Goal: Task Accomplishment & Management: Manage account settings

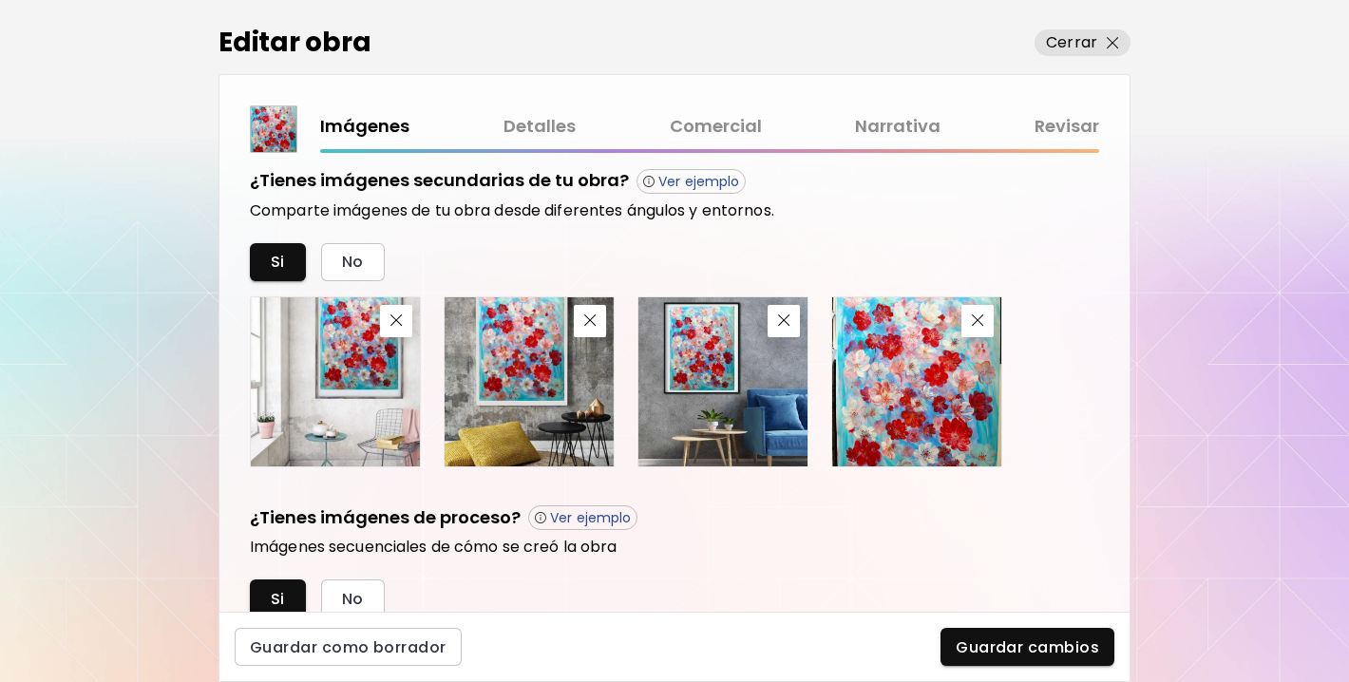
scroll to position [660, 0]
click at [397, 328] on button "button" at bounding box center [396, 320] width 32 height 32
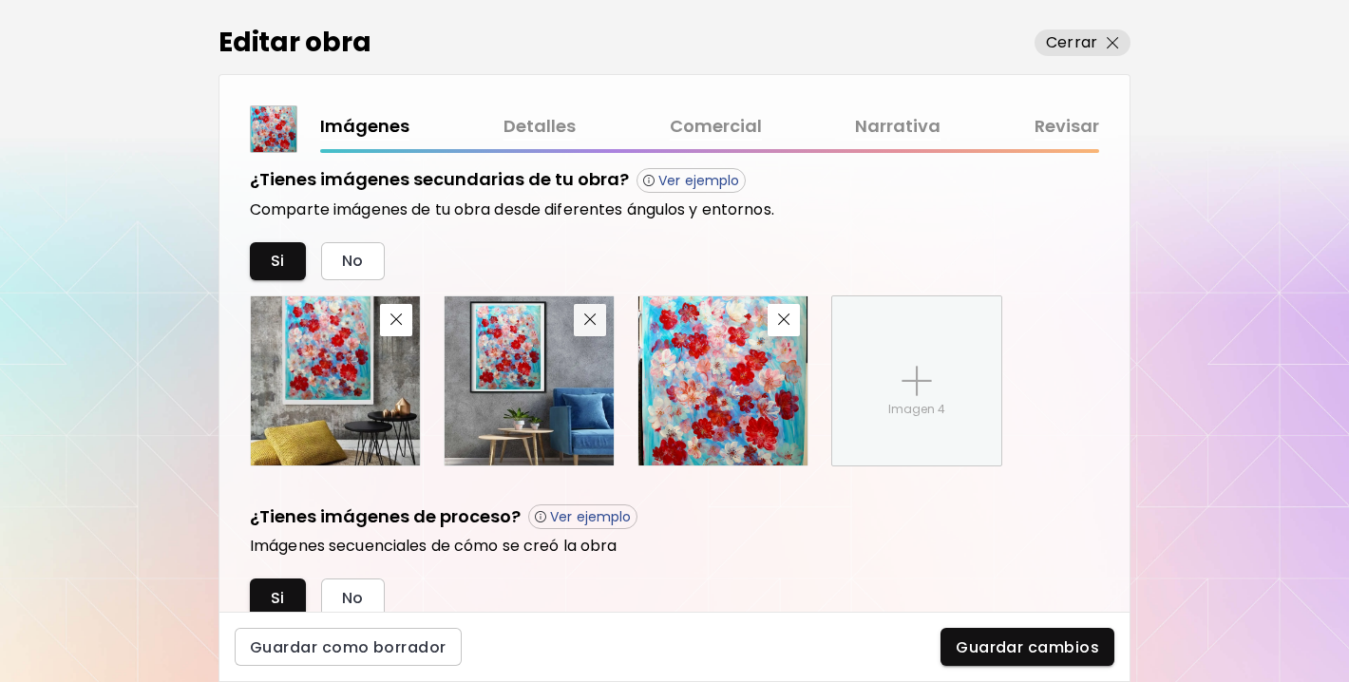
click at [597, 324] on span "button" at bounding box center [590, 319] width 23 height 12
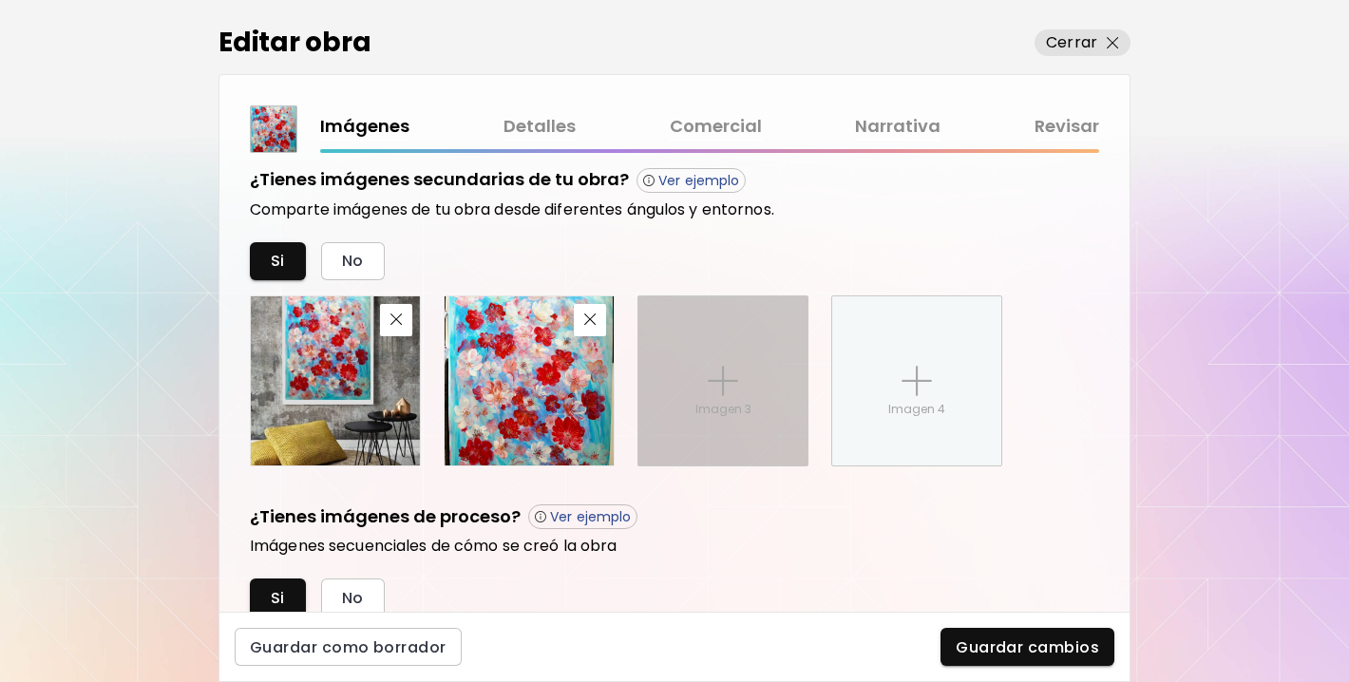
click at [720, 358] on div "Imagen 3" at bounding box center [722, 380] width 169 height 169
click at [0, 0] on input "Imagen 3" at bounding box center [0, 0] width 0 height 0
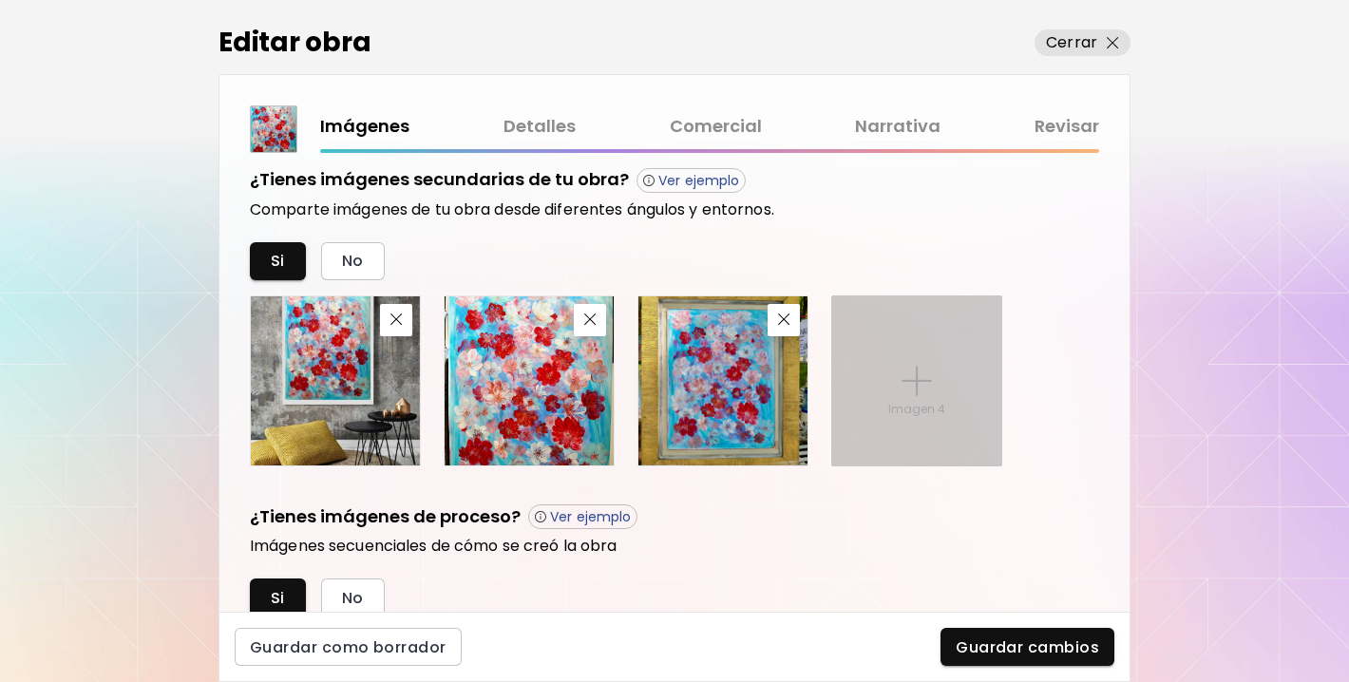
click at [918, 385] on img at bounding box center [916, 381] width 30 height 30
click at [0, 0] on input "Imagen 4" at bounding box center [0, 0] width 0 height 0
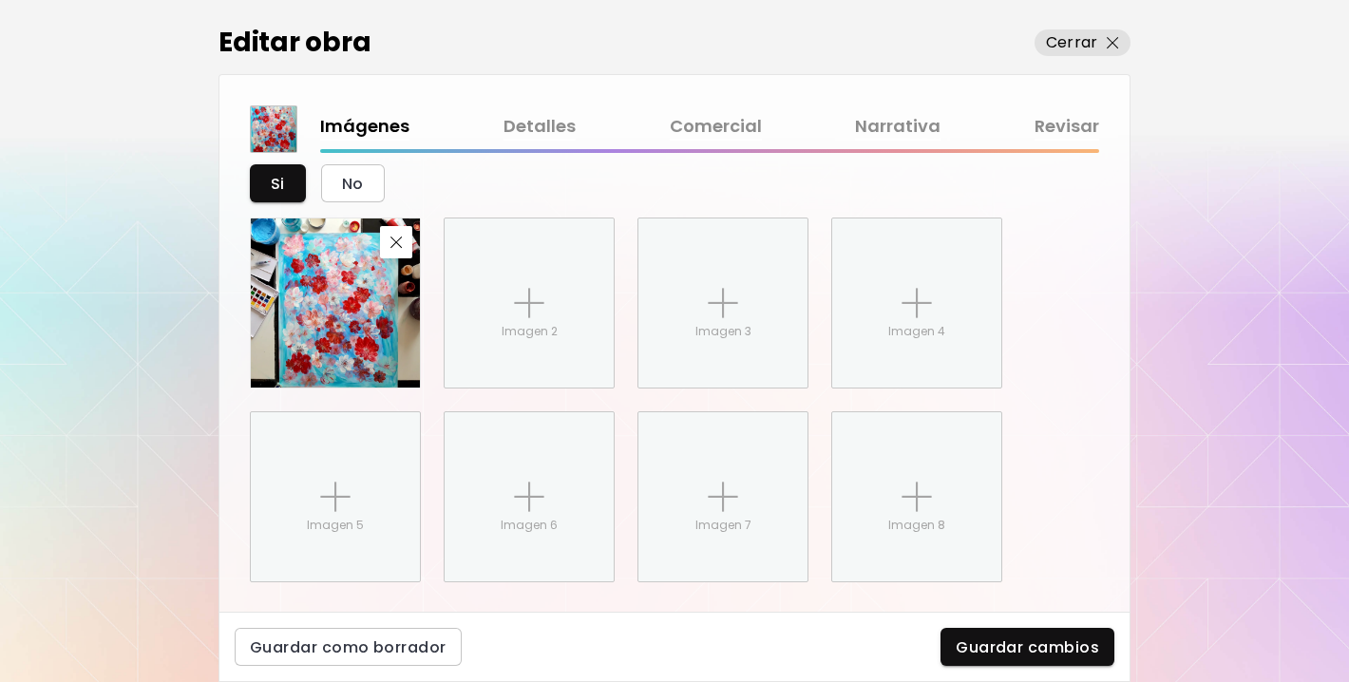
scroll to position [1085, 0]
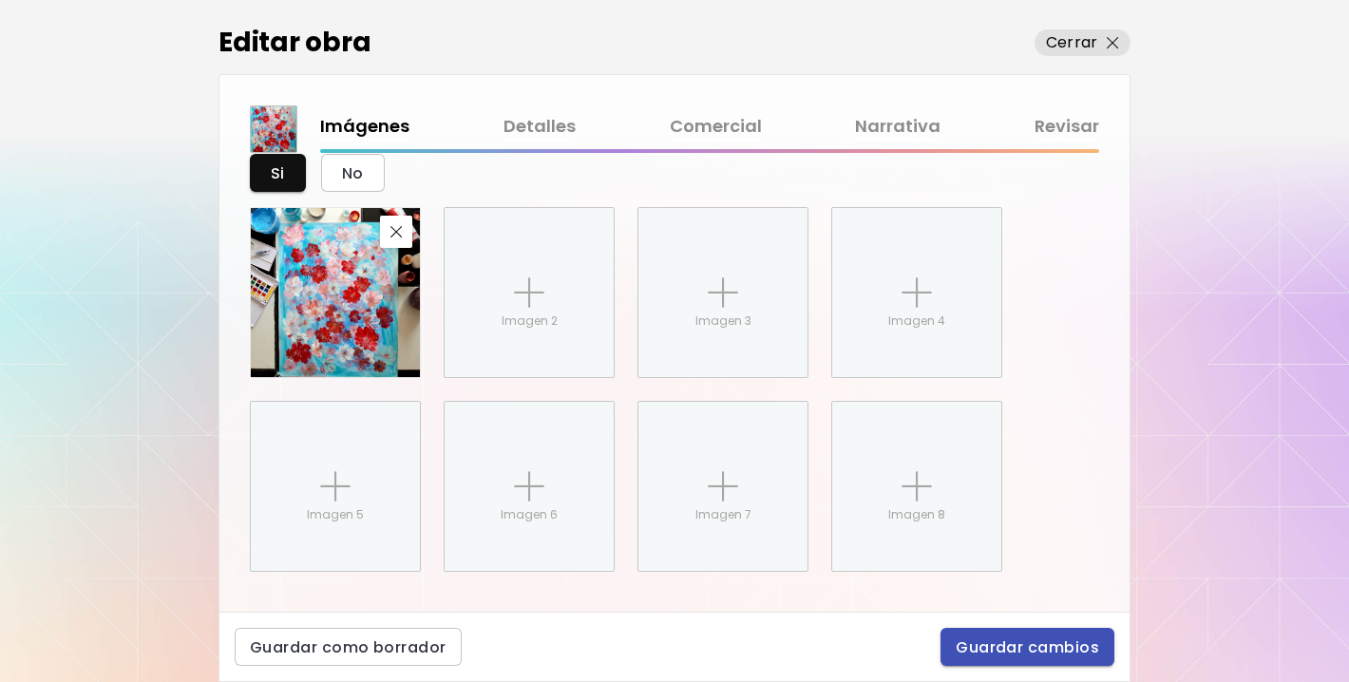
click at [977, 647] on span "Guardar cambios" at bounding box center [1027, 647] width 143 height 20
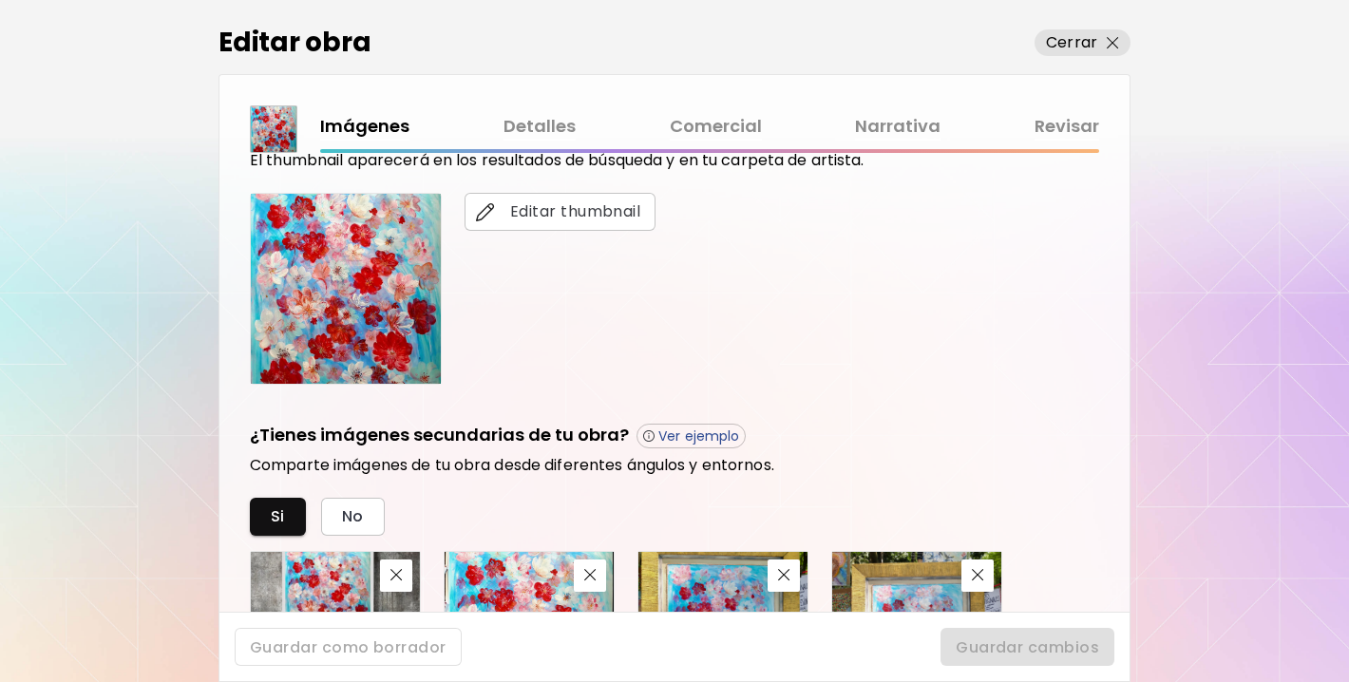
scroll to position [381, 0]
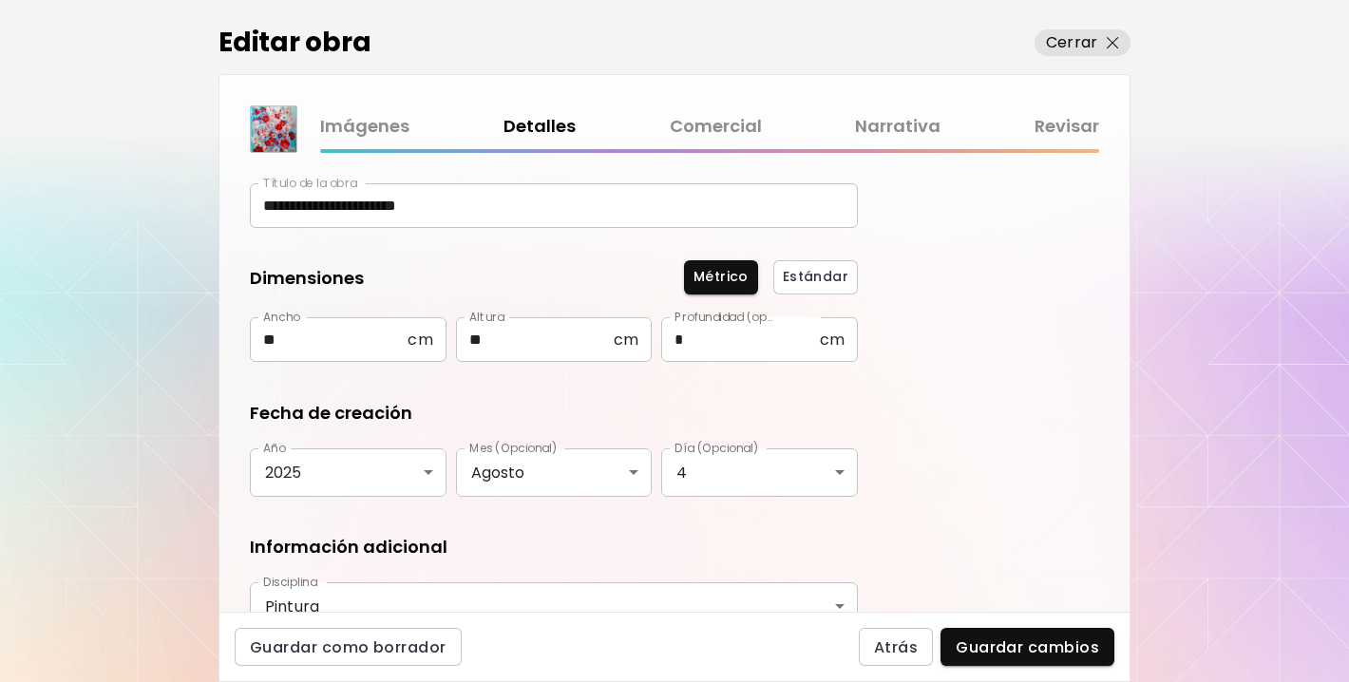
scroll to position [127, 0]
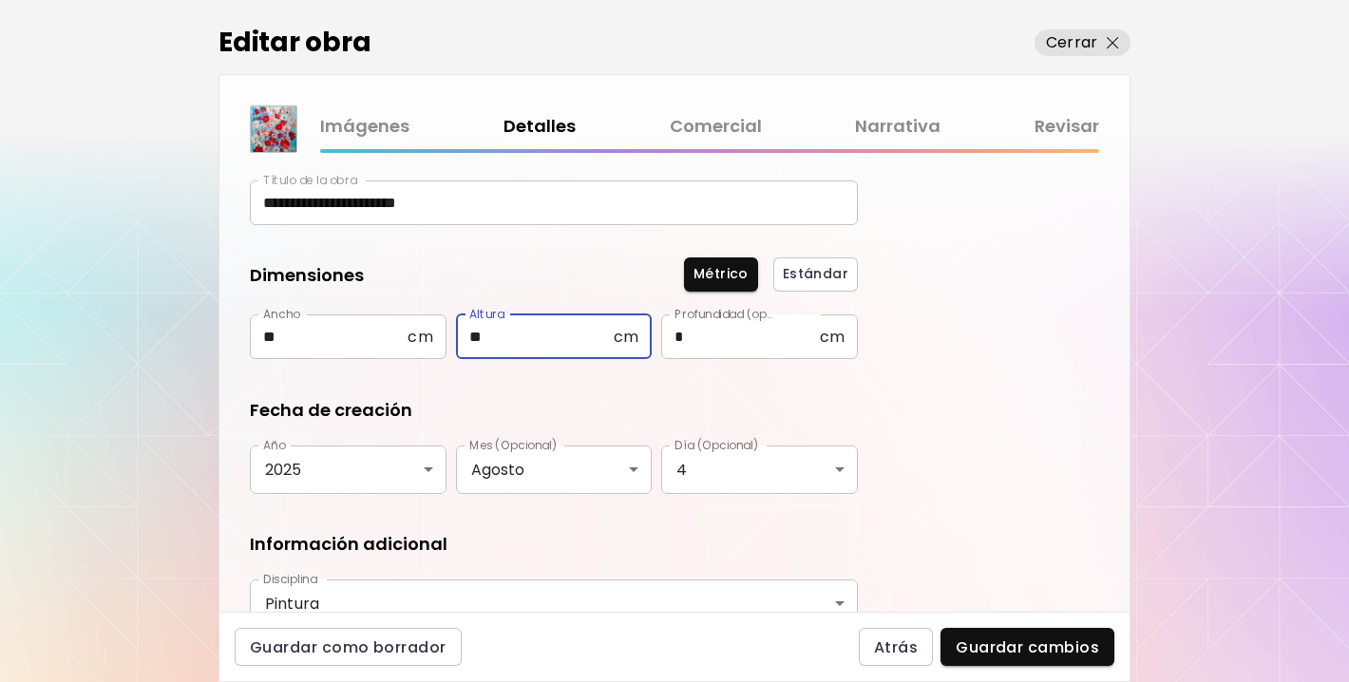
drag, startPoint x: 496, startPoint y: 332, endPoint x: 428, endPoint y: 332, distance: 67.4
click at [428, 332] on div "Ancho ** cm Ancho Altura ** cm Altura Profundidad (opcional) * cm Profundidad (…" at bounding box center [554, 337] width 608 height 46
type input "**"
drag, startPoint x: 283, startPoint y: 333, endPoint x: 185, endPoint y: 333, distance: 97.8
click at [185, 333] on div "**********" at bounding box center [674, 341] width 1349 height 682
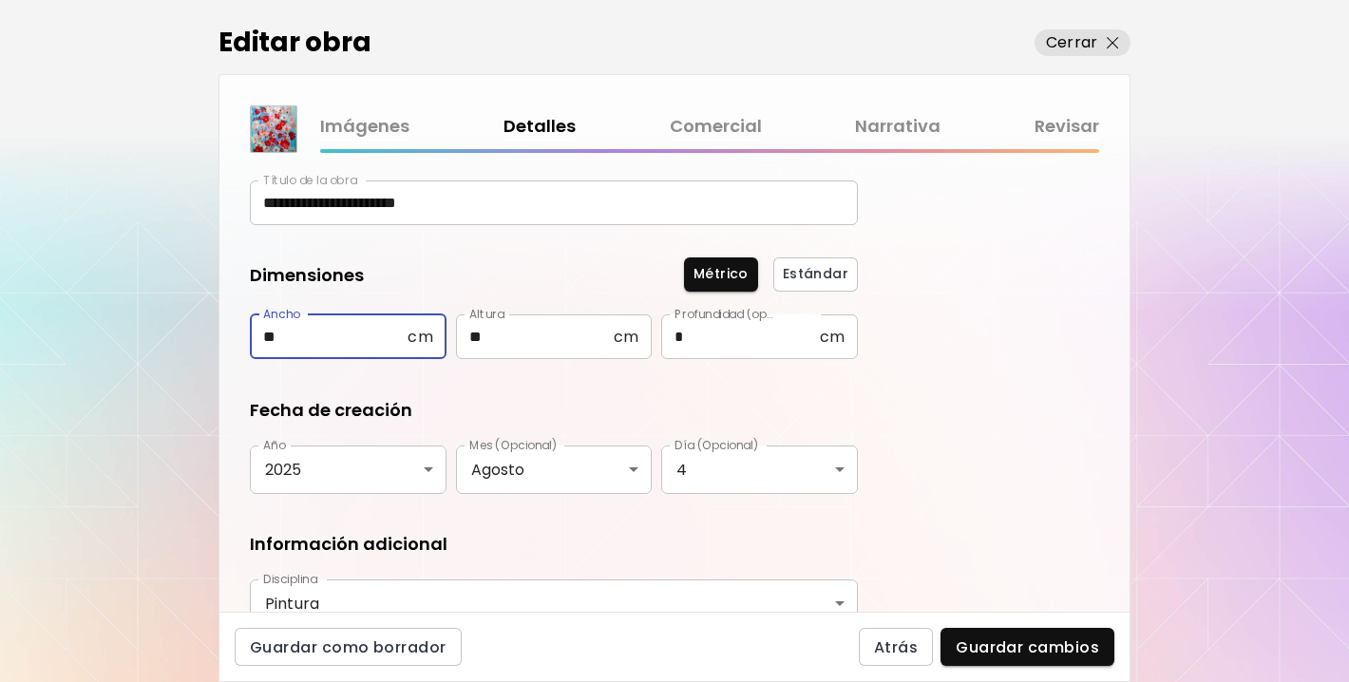
type input "**"
drag, startPoint x: 685, startPoint y: 339, endPoint x: 673, endPoint y: 339, distance: 12.3
click at [673, 339] on input "*" at bounding box center [740, 336] width 158 height 45
type input "*"
click at [984, 313] on div "**********" at bounding box center [674, 382] width 910 height 459
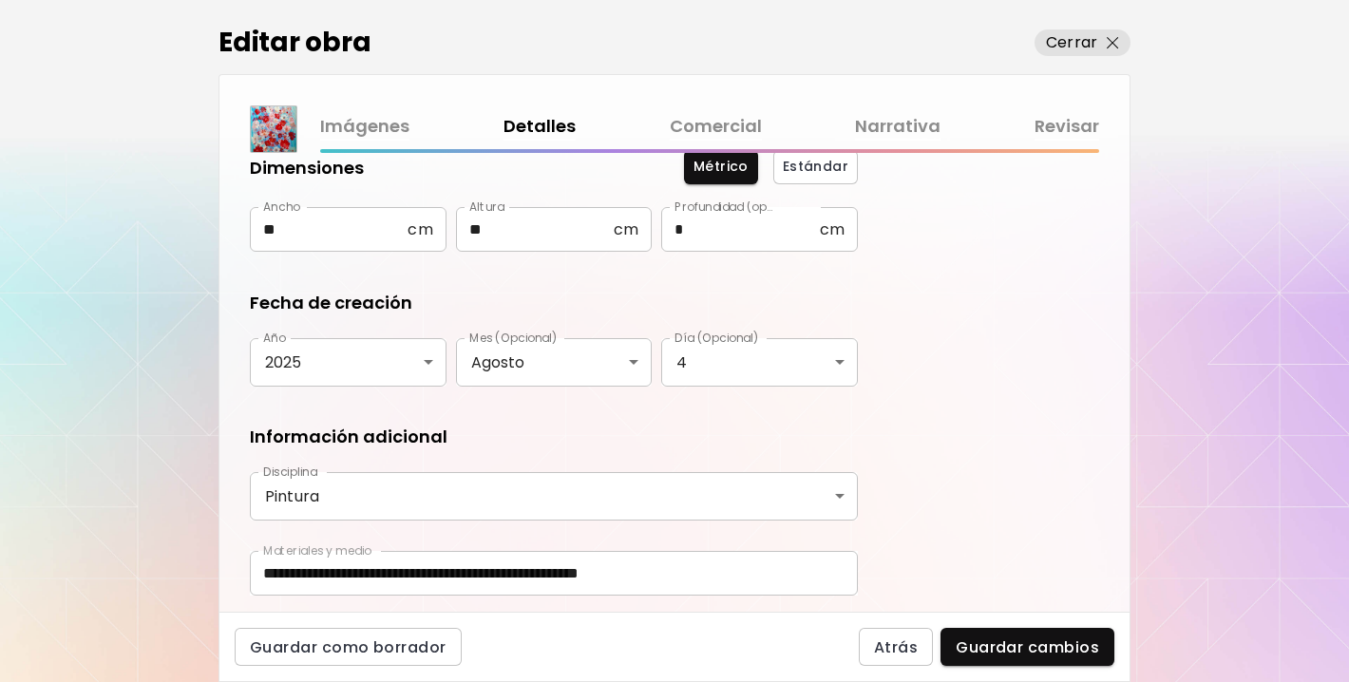
scroll to position [294, 0]
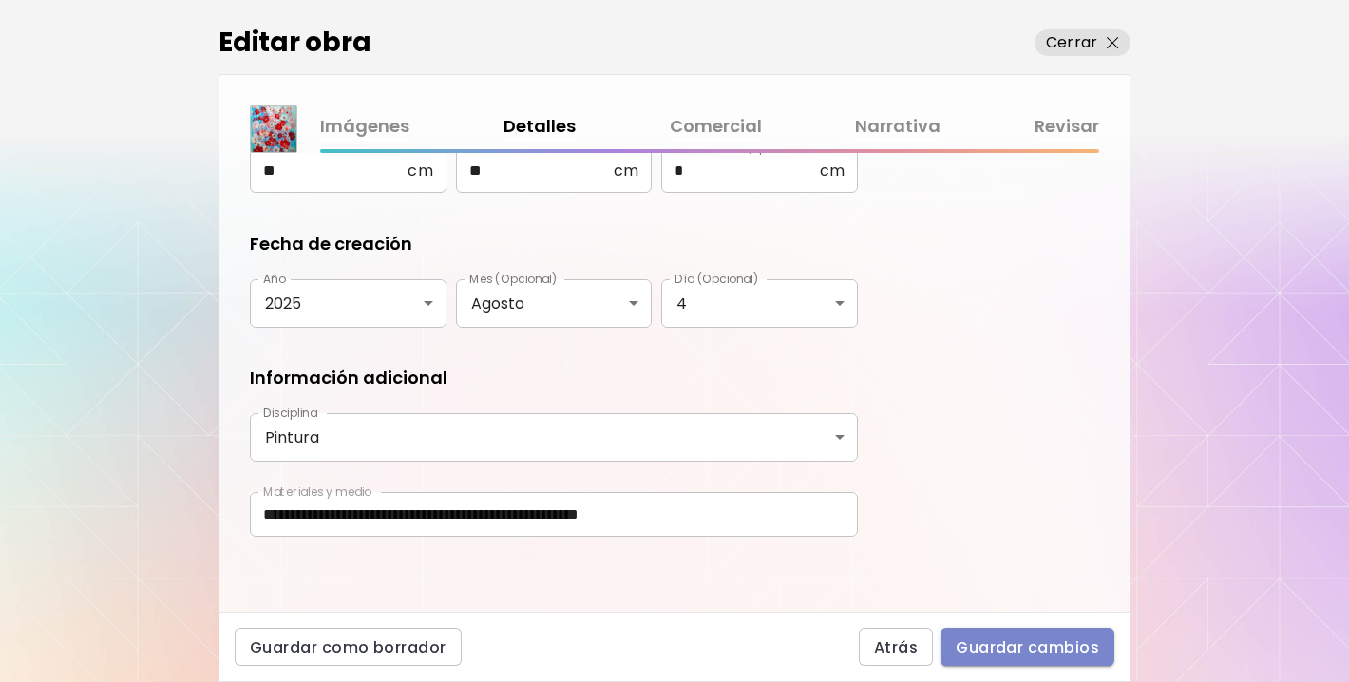
click at [1022, 644] on span "Guardar cambios" at bounding box center [1027, 647] width 143 height 20
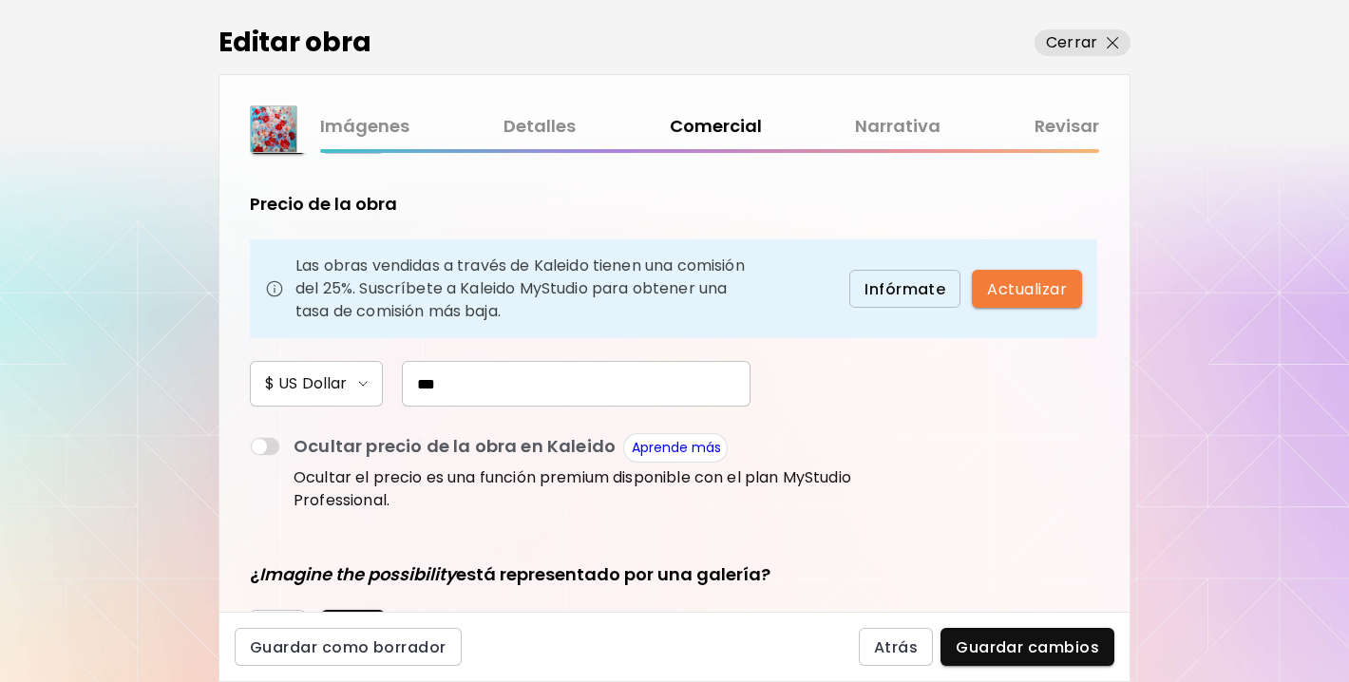
scroll to position [123, 0]
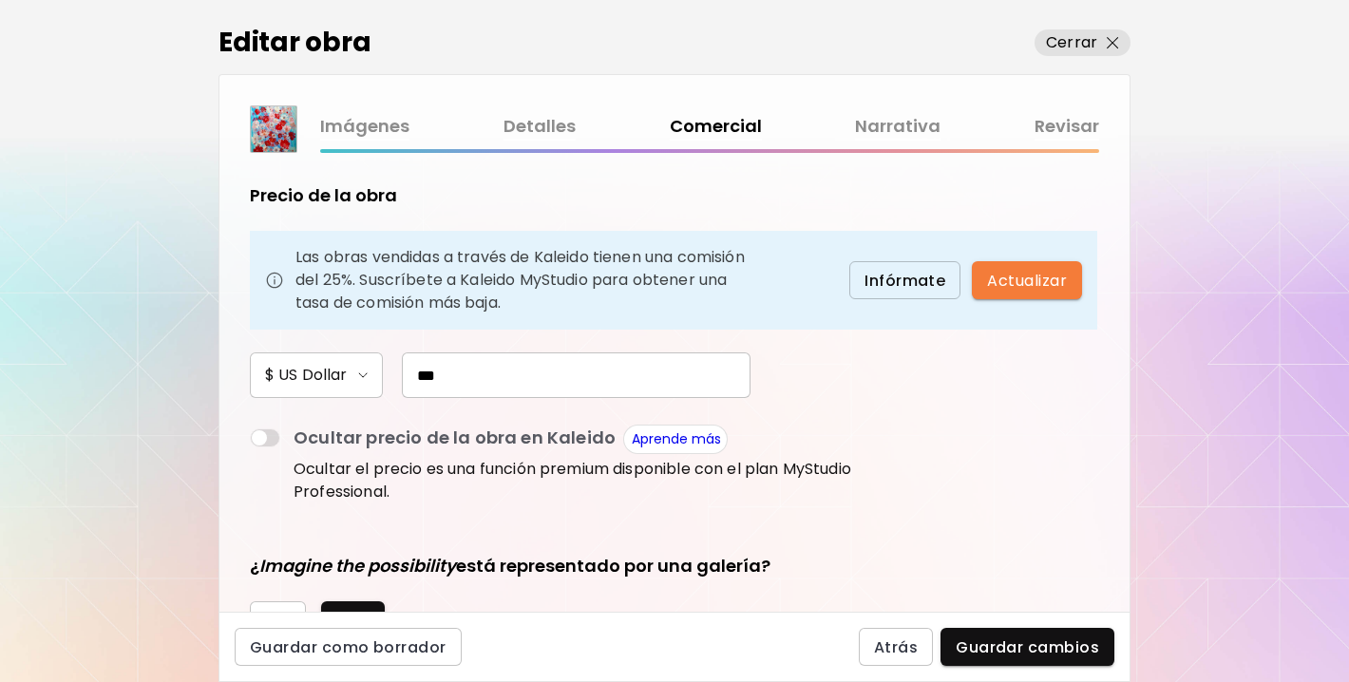
drag, startPoint x: 425, startPoint y: 375, endPoint x: 401, endPoint y: 375, distance: 23.7
click at [402, 375] on input "***" at bounding box center [576, 375] width 349 height 46
type input "***"
click at [988, 395] on form "**********" at bounding box center [674, 259] width 849 height 398
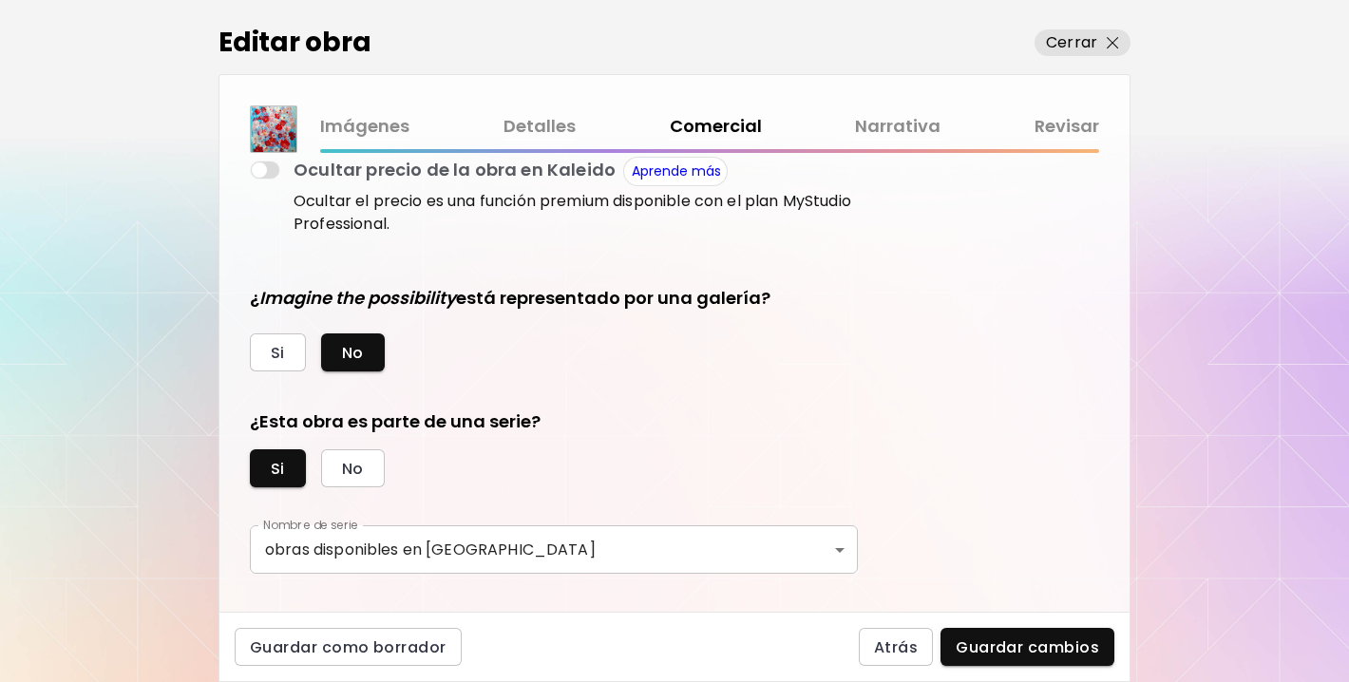
scroll to position [544, 0]
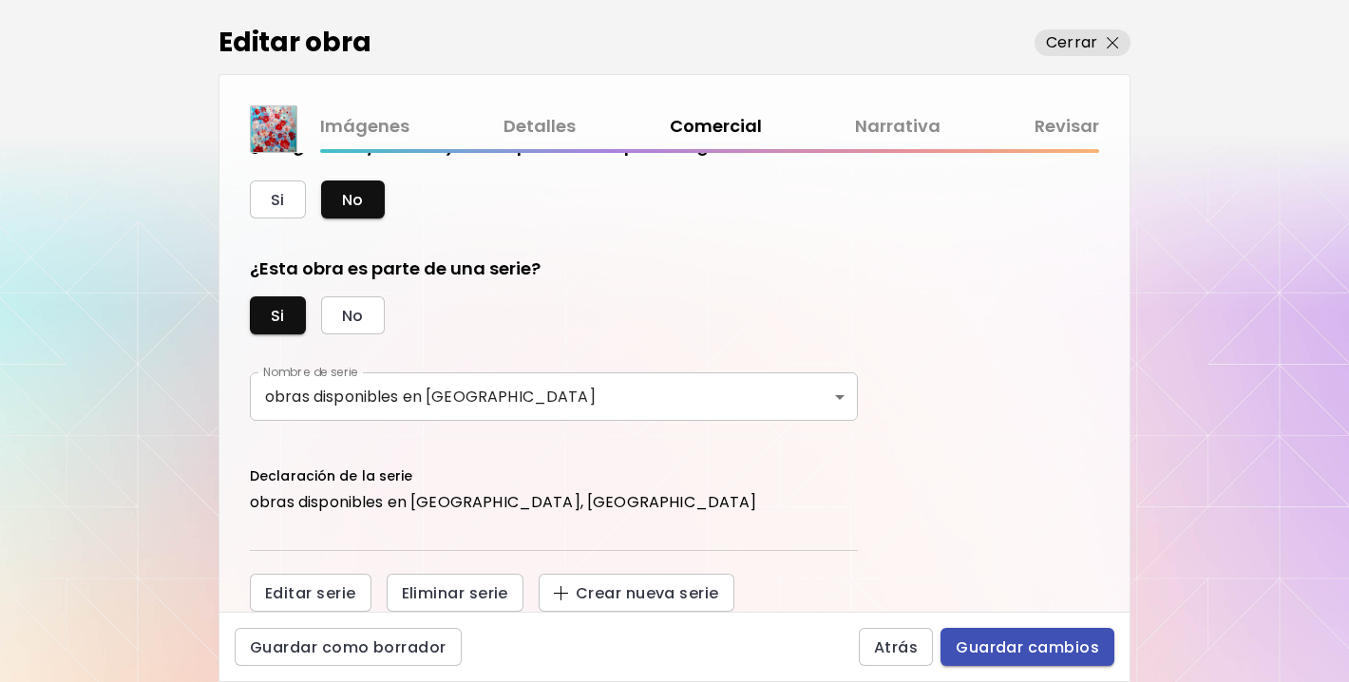
click at [1026, 642] on span "Guardar cambios" at bounding box center [1027, 647] width 143 height 20
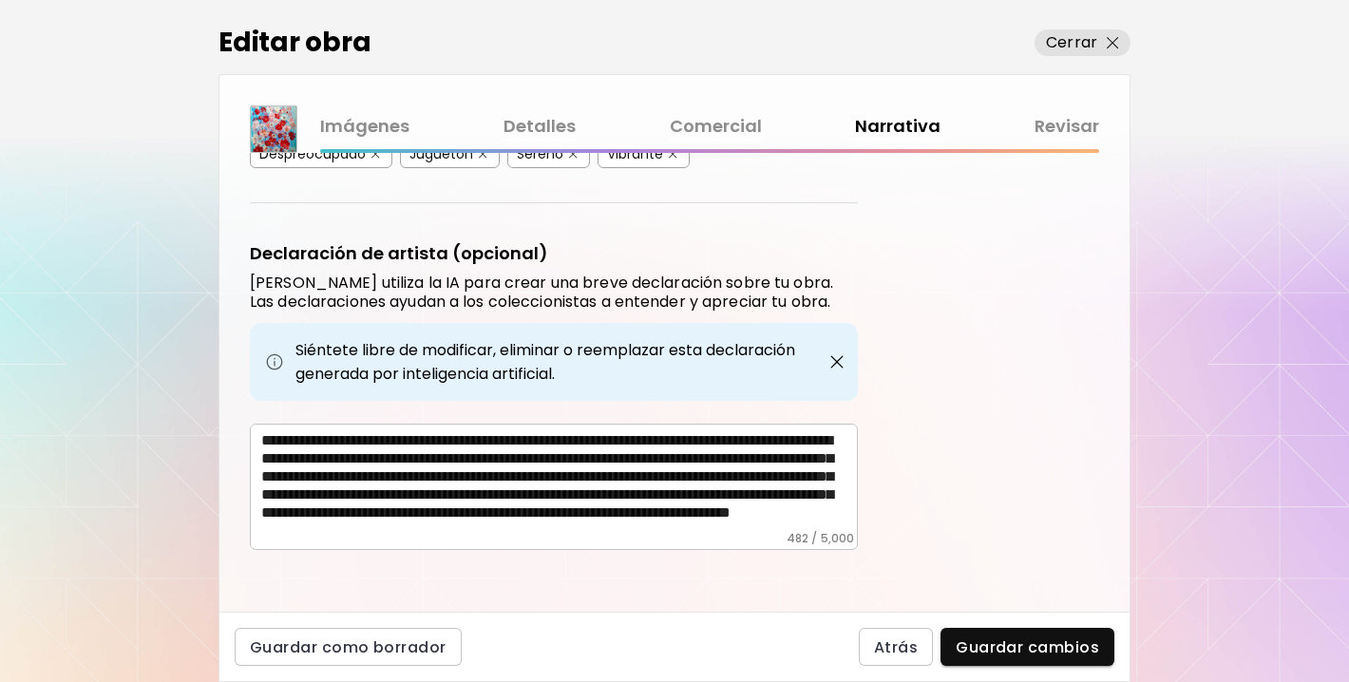
scroll to position [28, 0]
click at [1053, 658] on button "Guardar cambios" at bounding box center [1027, 647] width 174 height 38
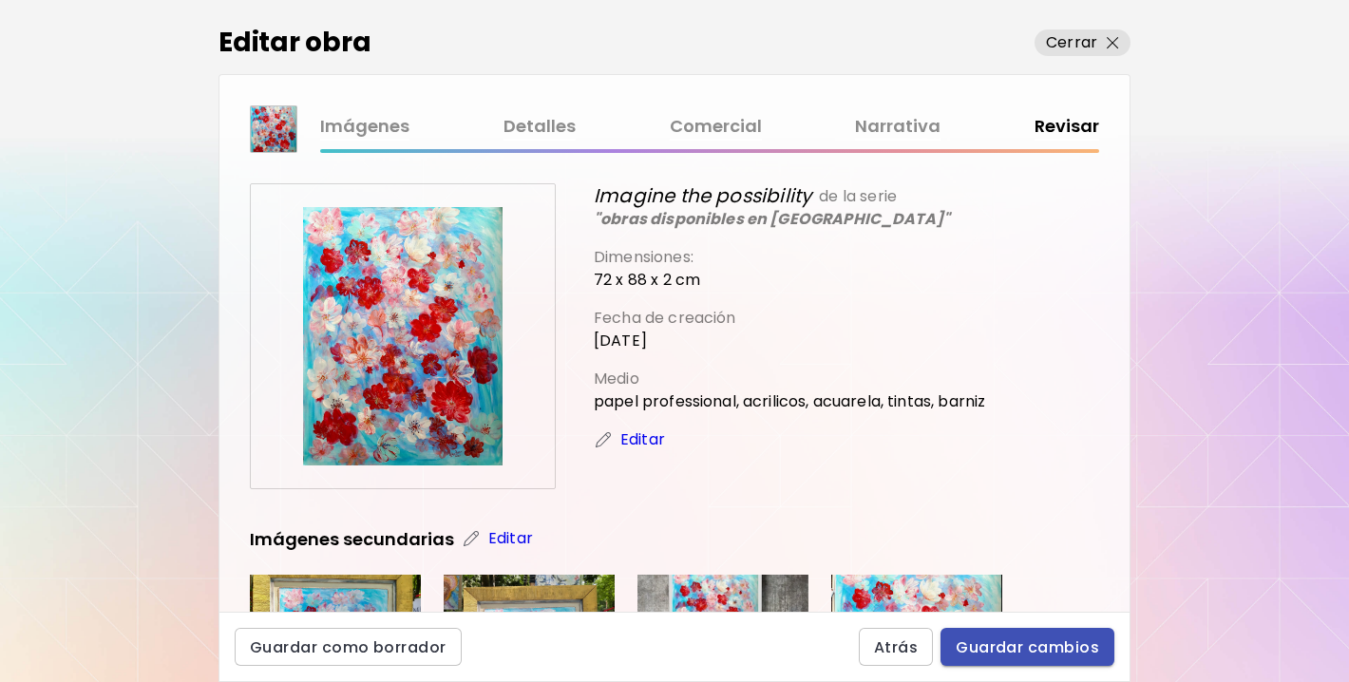
click at [1055, 651] on span "Guardar cambios" at bounding box center [1027, 647] width 143 height 20
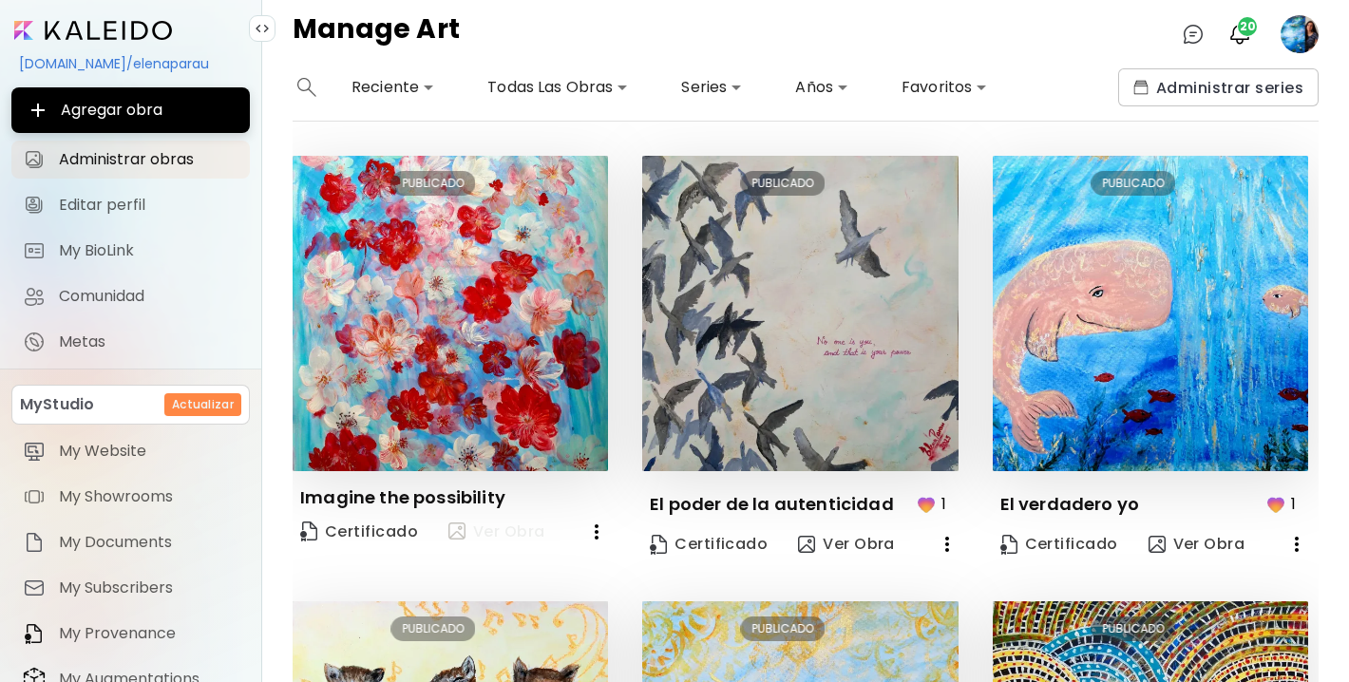
click at [488, 534] on span "Ver Obra" at bounding box center [496, 532] width 97 height 23
click at [1235, 34] on img "button" at bounding box center [1239, 34] width 23 height 23
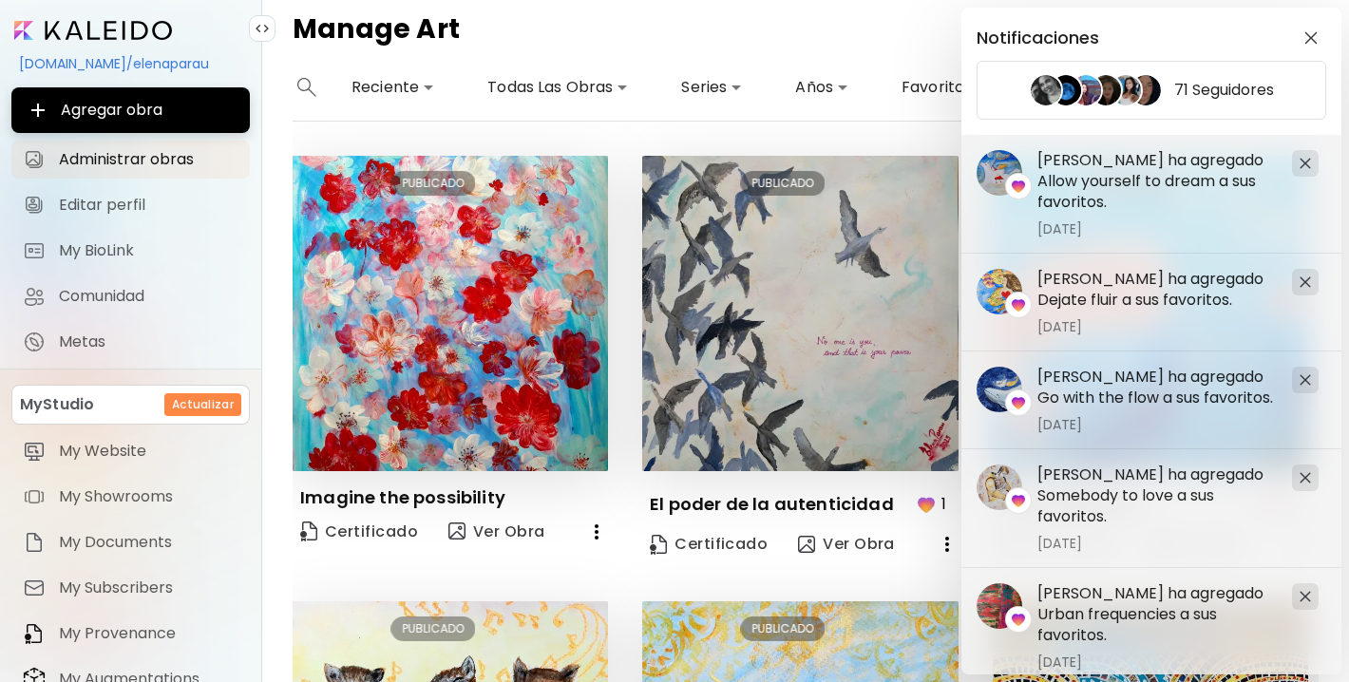
click at [762, 31] on div "Notificaciones 71 Seguidores Irene Rodriguez ha agregado Somebody to love a sus…" at bounding box center [674, 341] width 1349 height 682
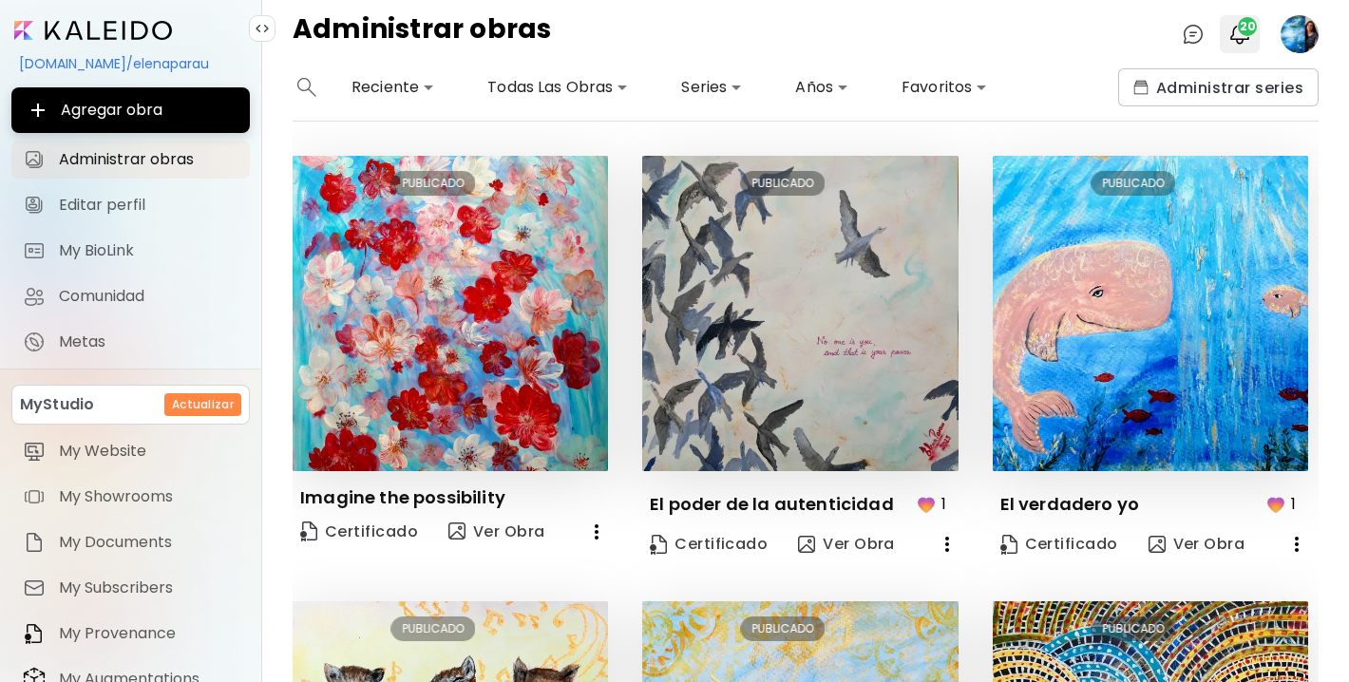
click at [1236, 34] on img "button" at bounding box center [1239, 34] width 23 height 23
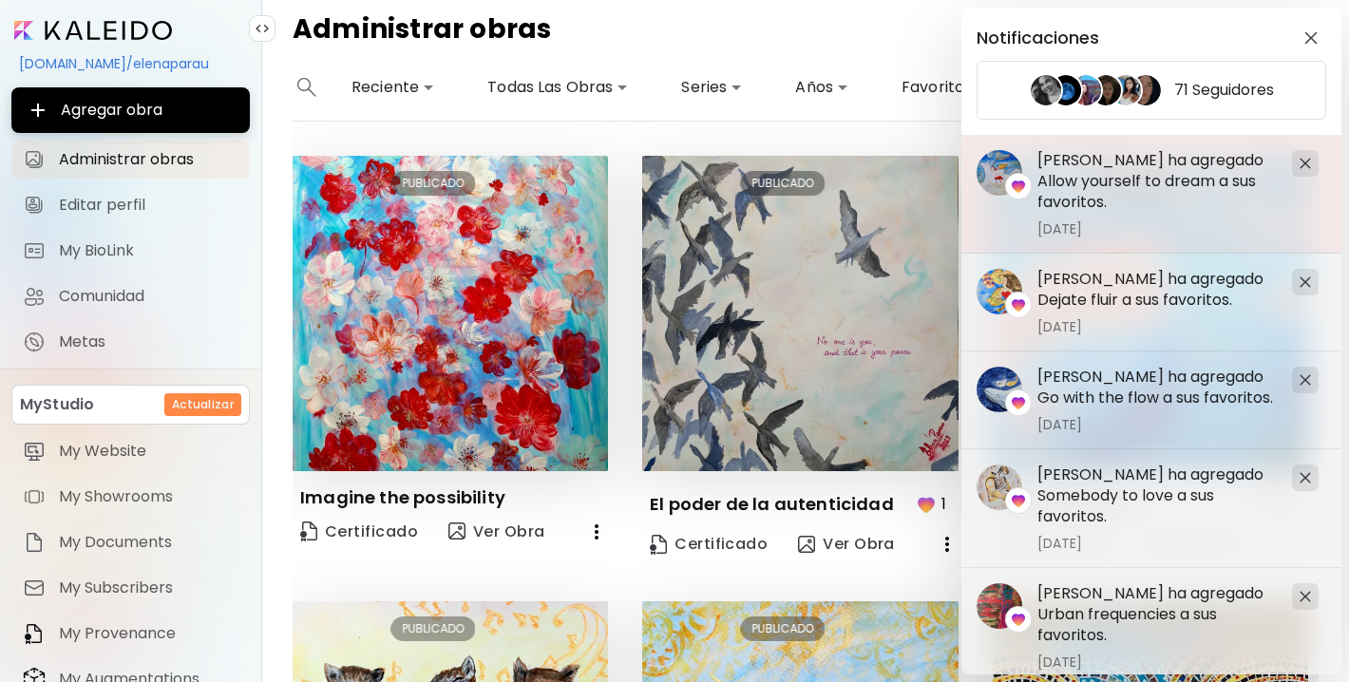
click at [1105, 185] on h5 "Irene Rodriguez ha agregado Allow yourself to dream a sus favoritos." at bounding box center [1156, 181] width 239 height 63
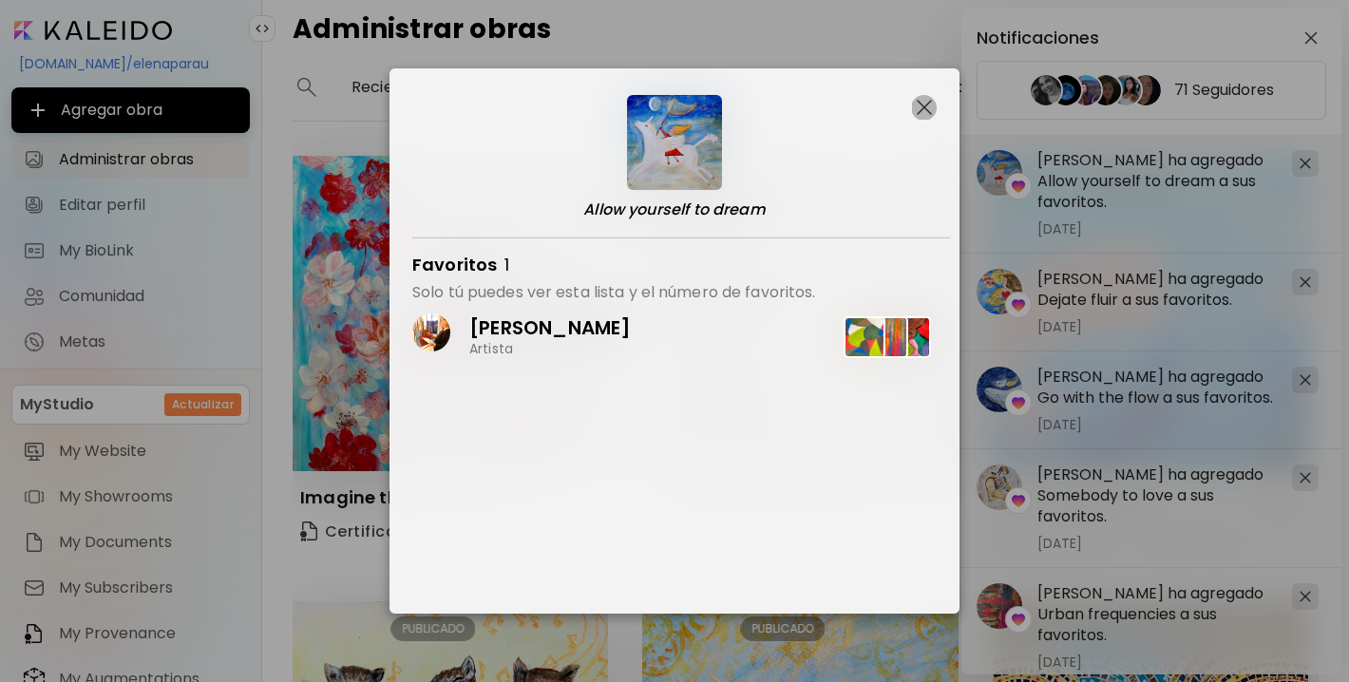
click at [924, 104] on img "button" at bounding box center [924, 107] width 15 height 15
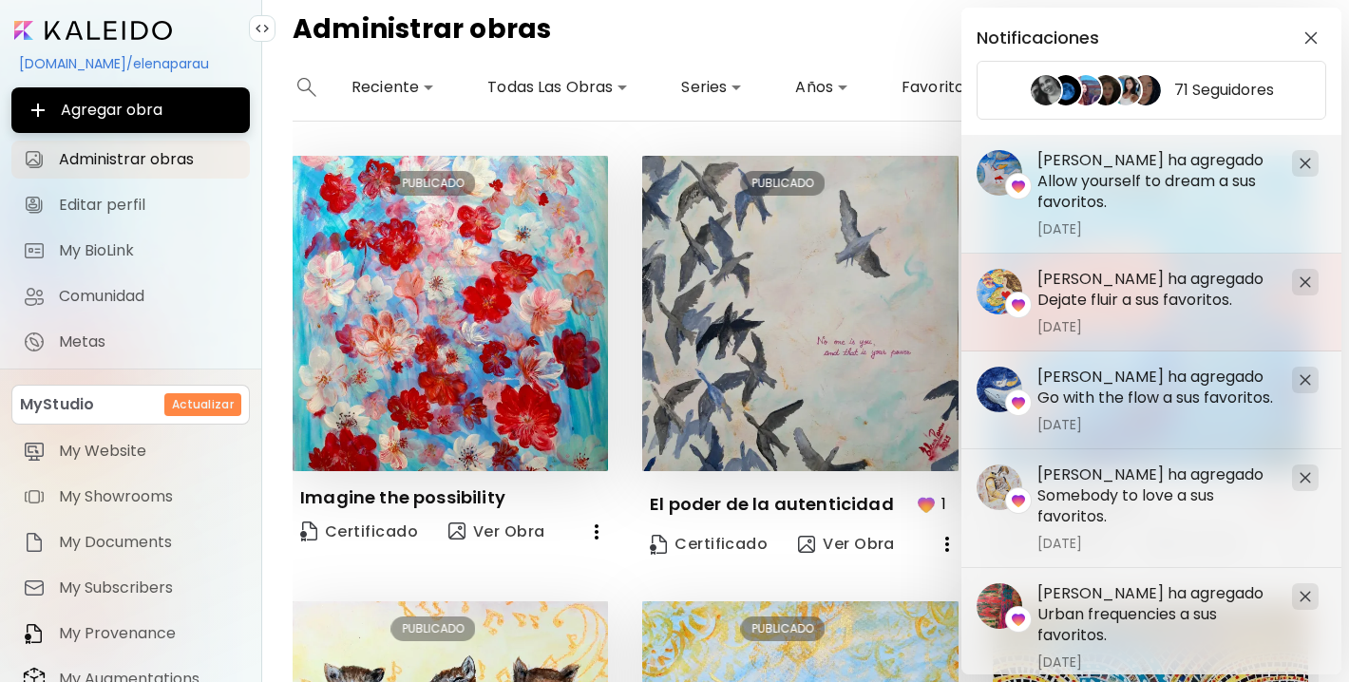
click at [1187, 301] on h5 "Irene Rodriguez ha agregado Dejate fluir a sus favoritos." at bounding box center [1156, 290] width 239 height 42
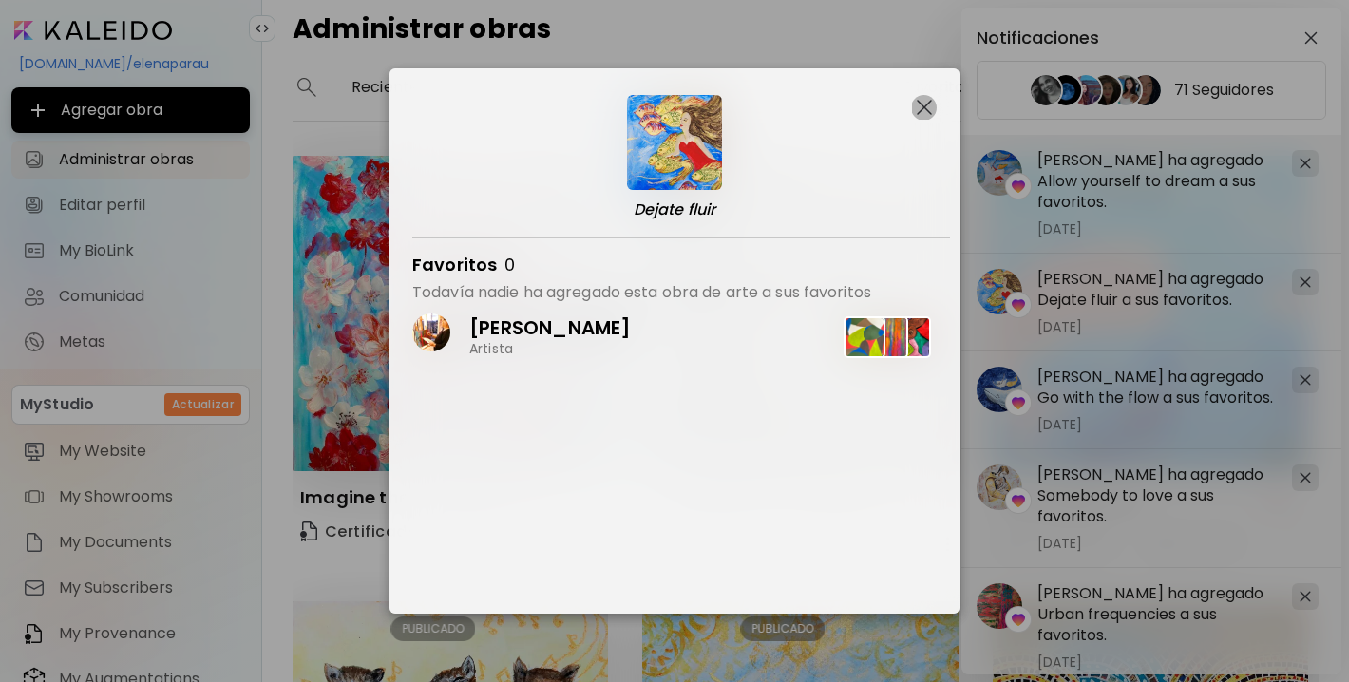
click at [926, 109] on img "button" at bounding box center [924, 107] width 15 height 15
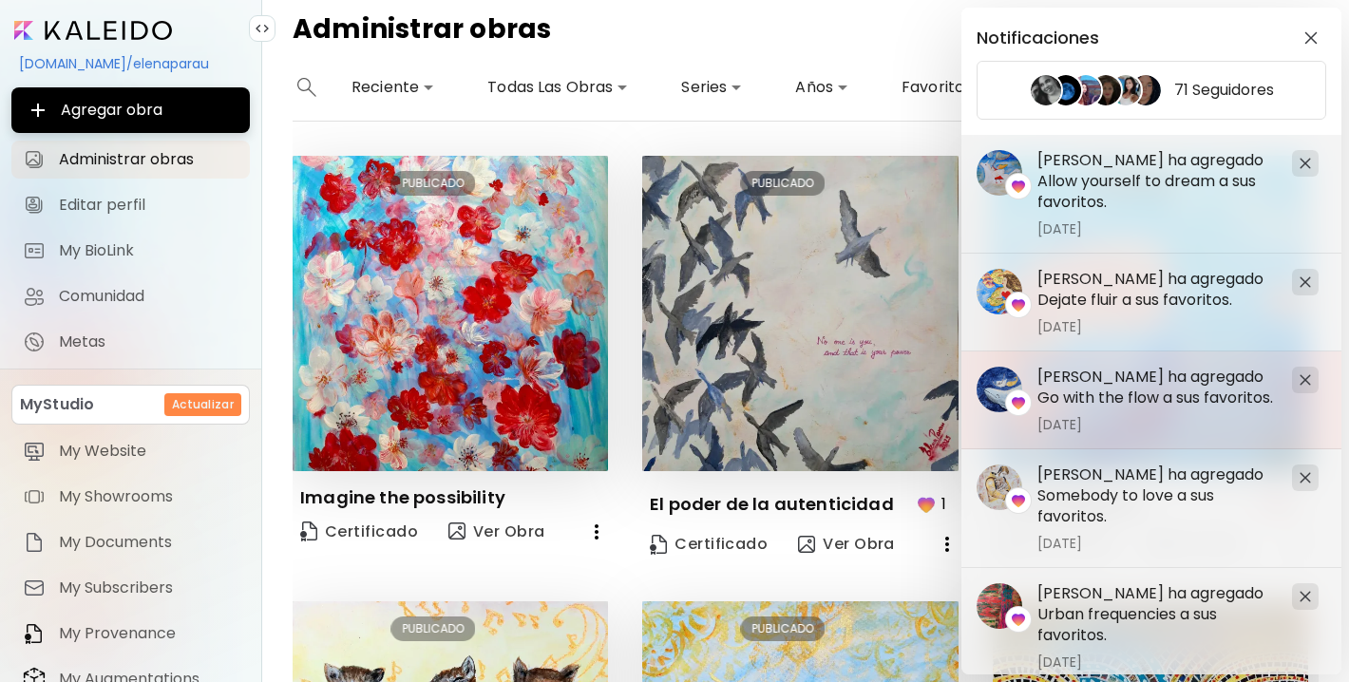
click at [1152, 389] on h5 "Irene Rodriguez ha agregado Go with the flow a sus favoritos." at bounding box center [1156, 388] width 239 height 42
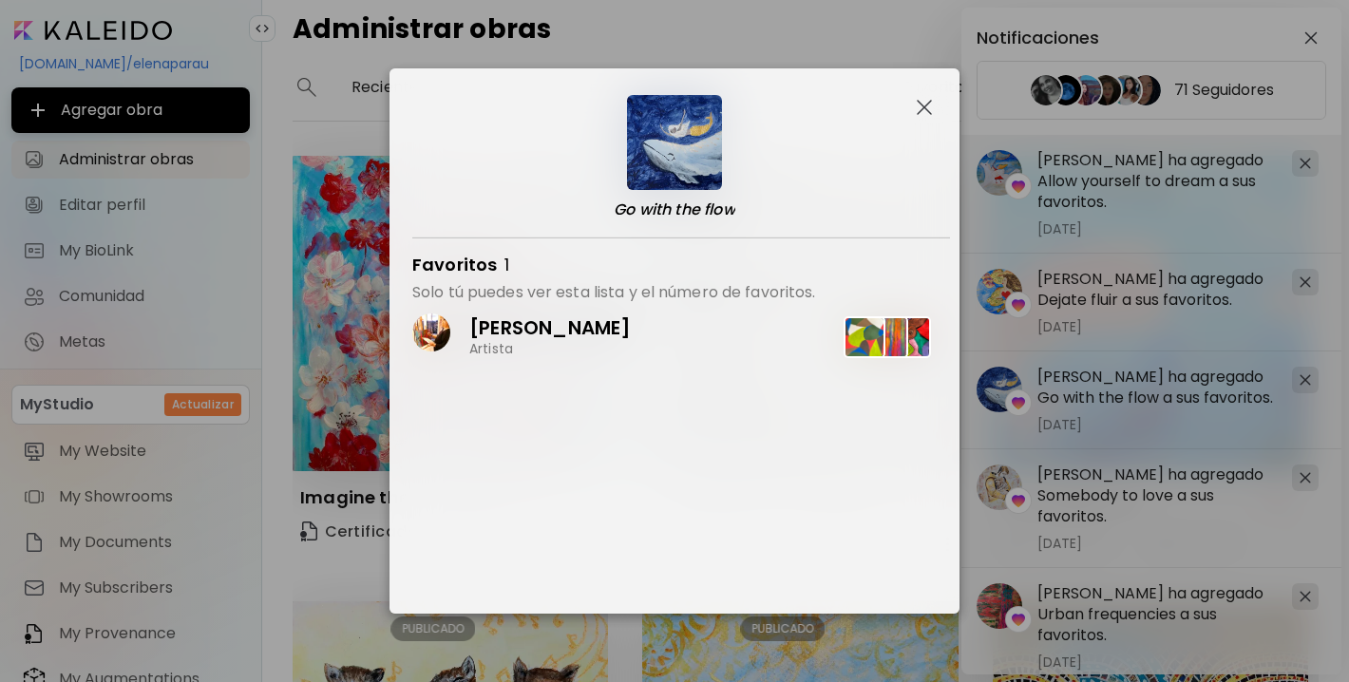
click at [923, 110] on img "button" at bounding box center [924, 107] width 15 height 15
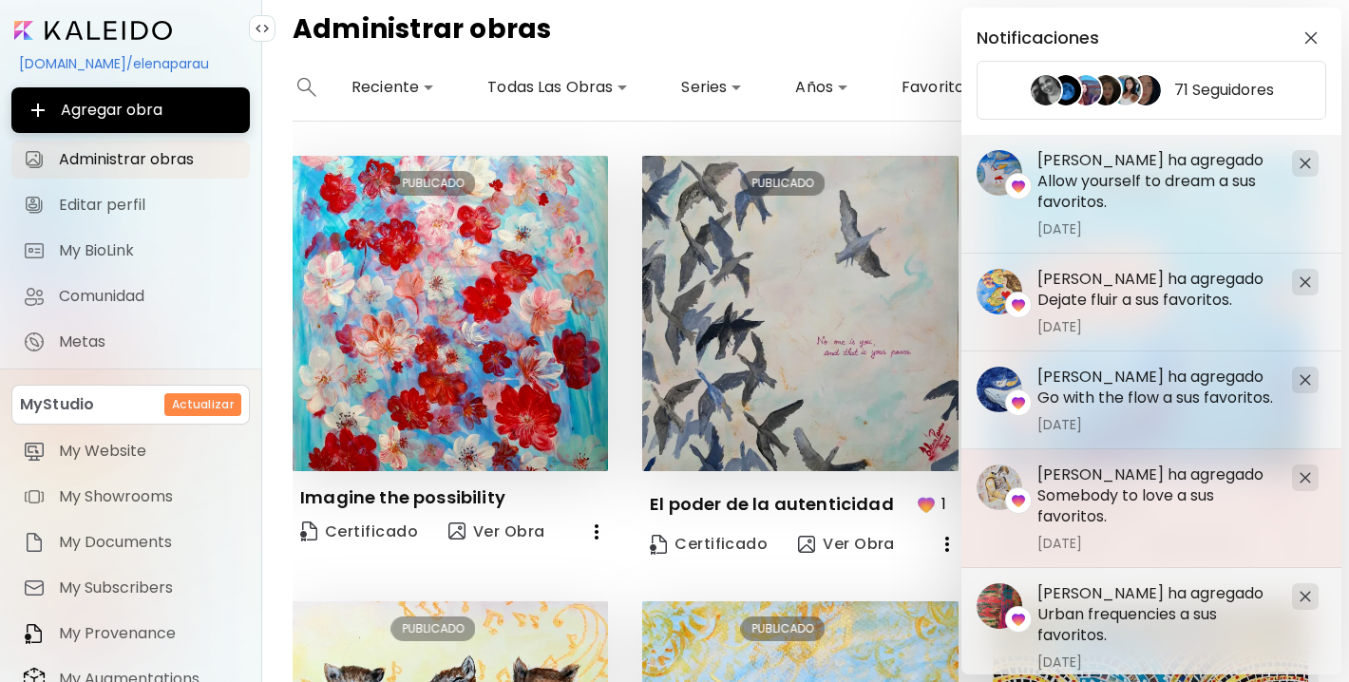
click at [1085, 493] on h5 "Irene Rodriguez ha agregado Somebody to love a sus favoritos." at bounding box center [1156, 496] width 239 height 63
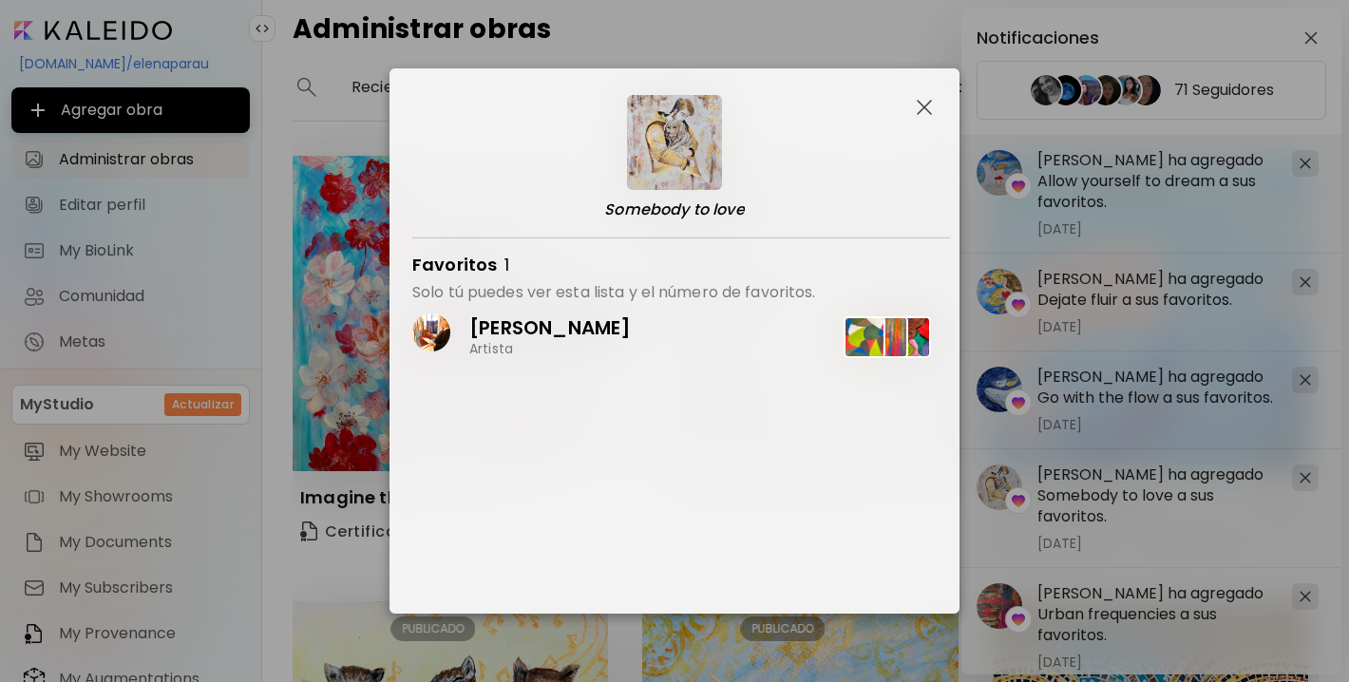
click at [922, 102] on img "button" at bounding box center [924, 107] width 15 height 15
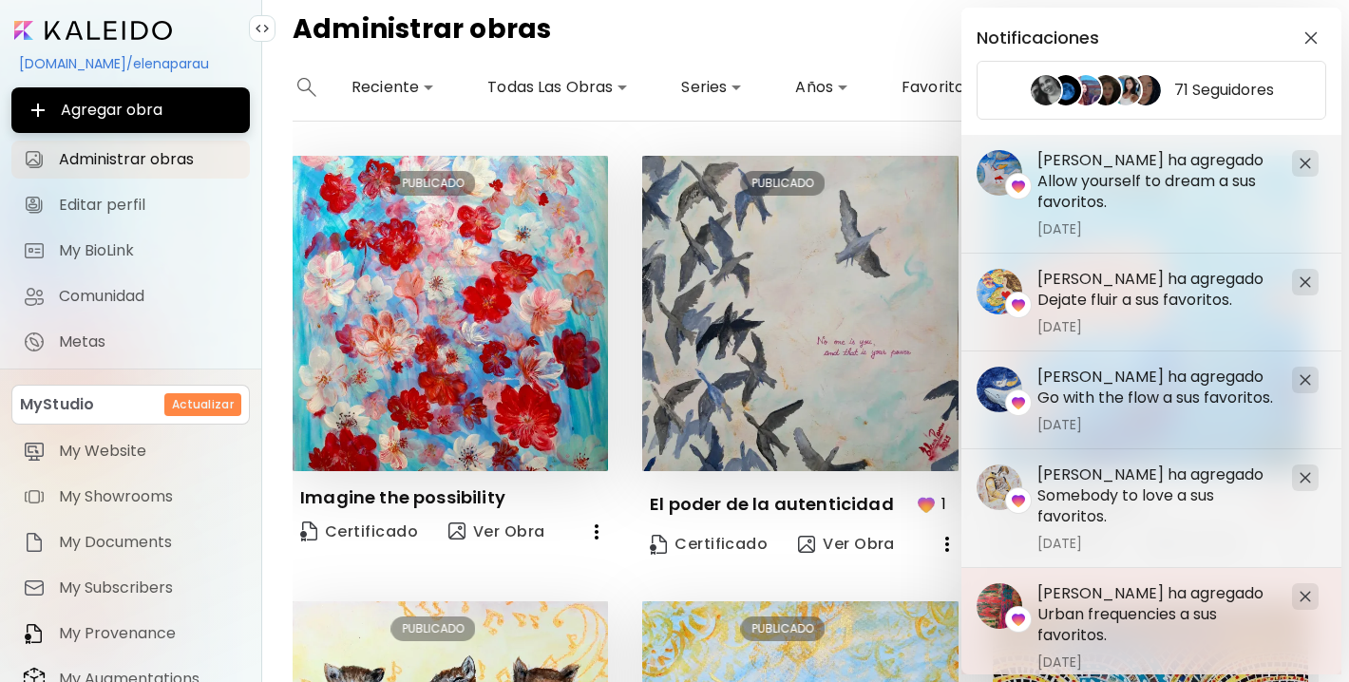
click at [1094, 592] on h5 "Irene Rodriguez ha agregado Urban frequencies a sus favoritos." at bounding box center [1156, 614] width 239 height 63
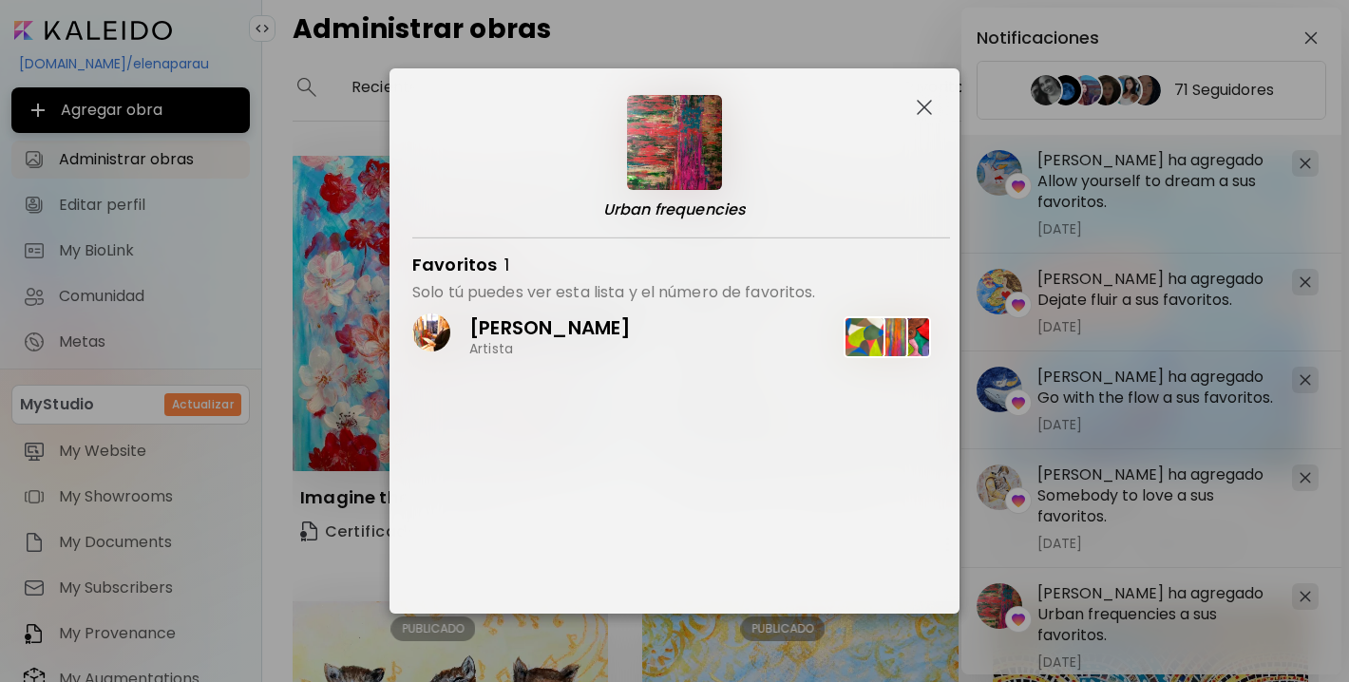
click at [925, 100] on img "button" at bounding box center [924, 107] width 15 height 15
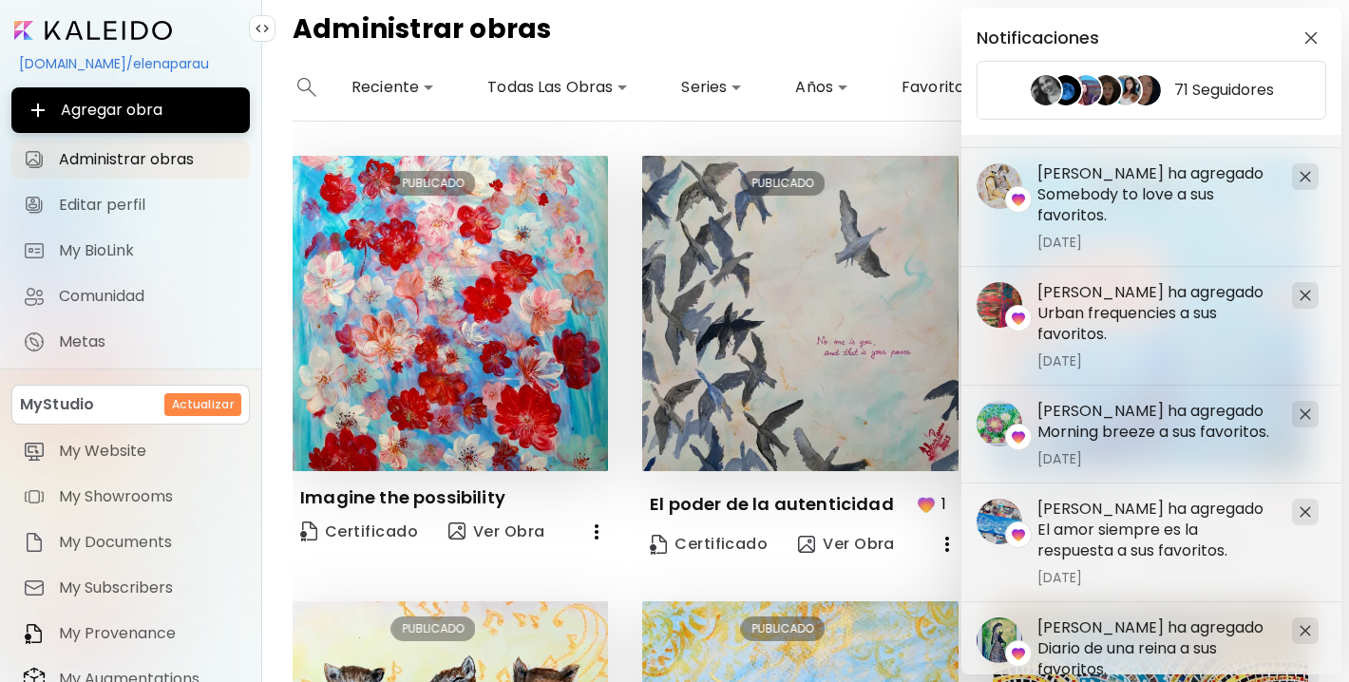
scroll to position [313, 0]
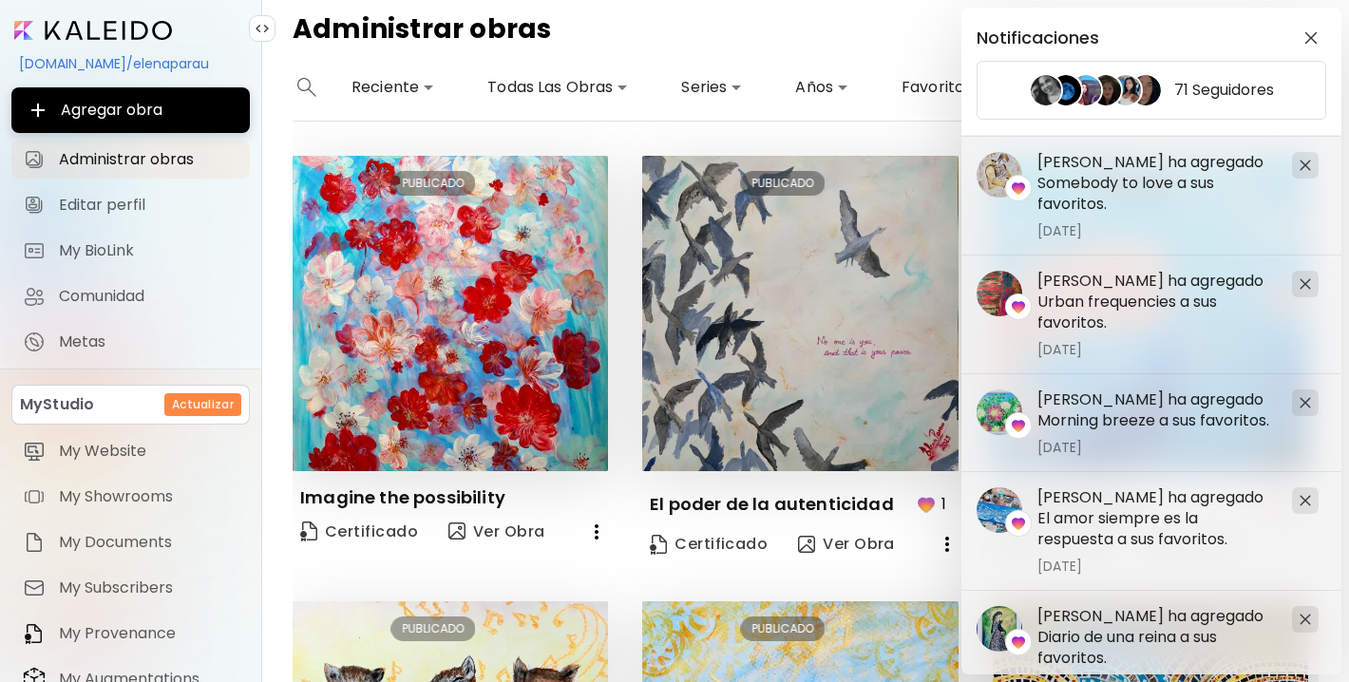
click at [1114, 408] on h5 "Irene Rodriguez ha agregado Morning breeze a sus favoritos." at bounding box center [1156, 410] width 239 height 42
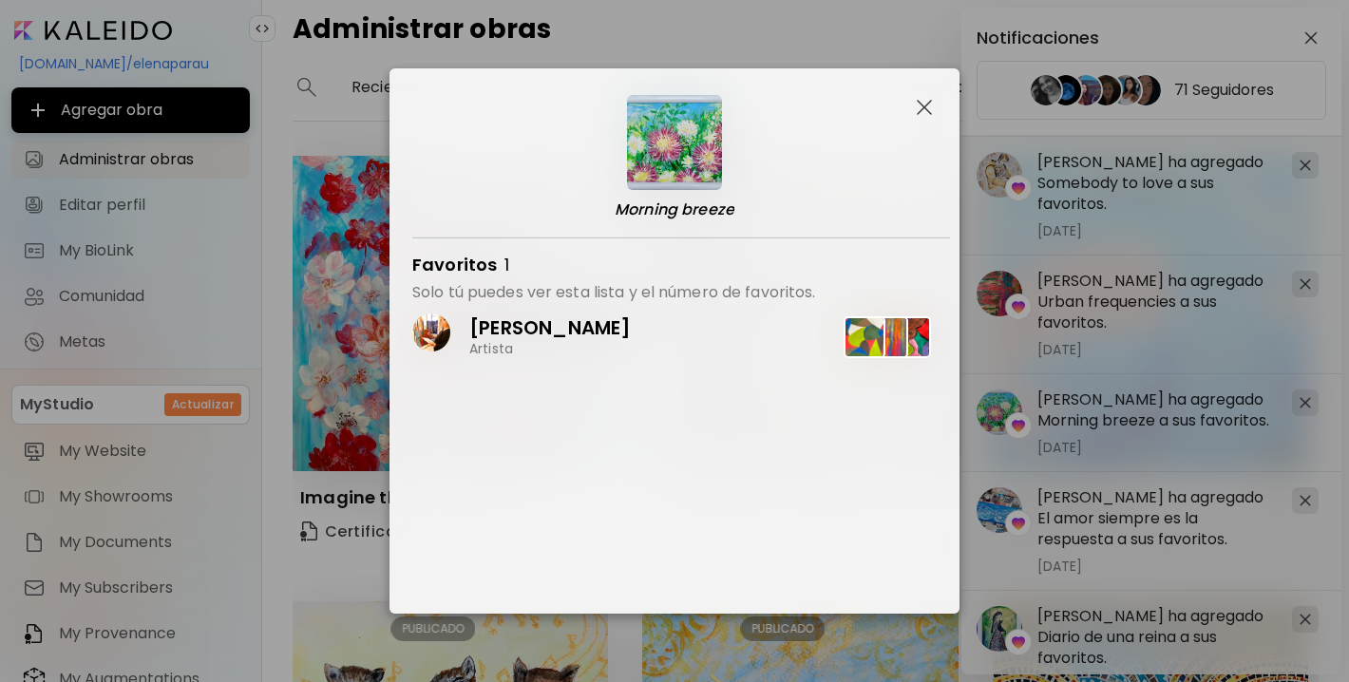
click at [913, 103] on button "button" at bounding box center [924, 107] width 25 height 25
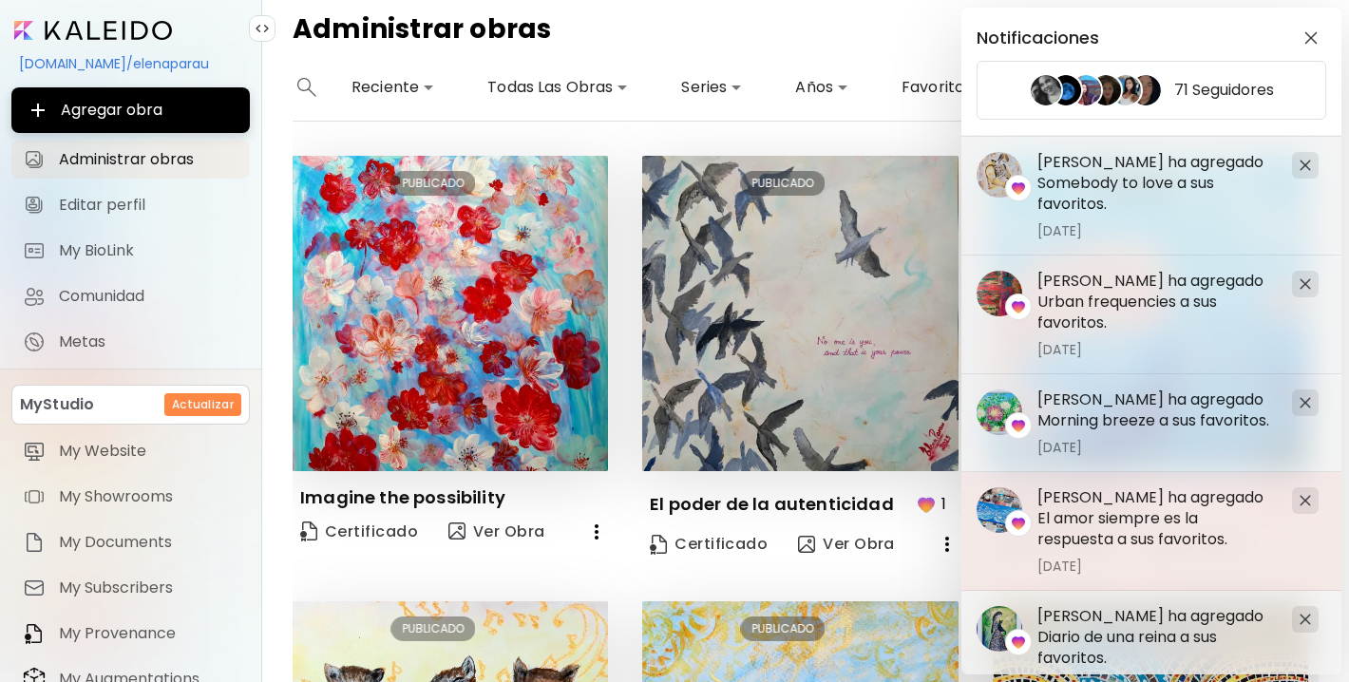
click at [1031, 524] on div at bounding box center [1018, 523] width 27 height 27
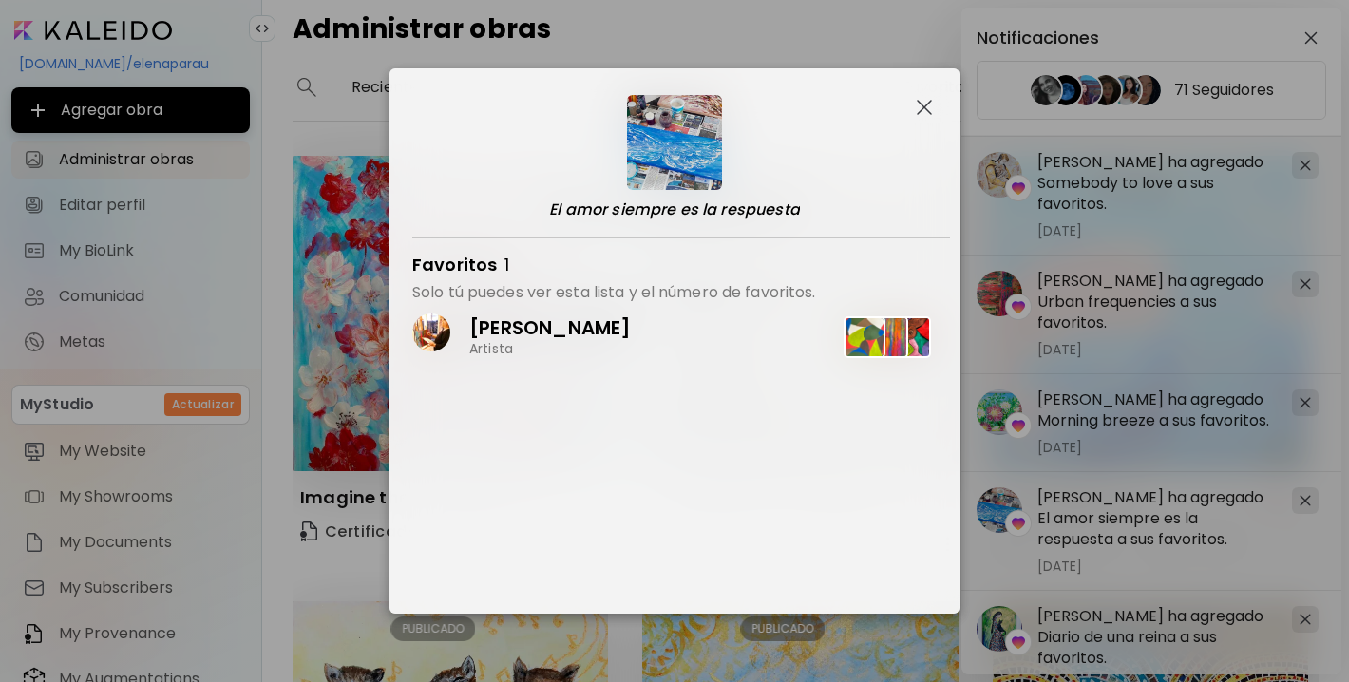
click at [925, 104] on img "button" at bounding box center [924, 107] width 15 height 15
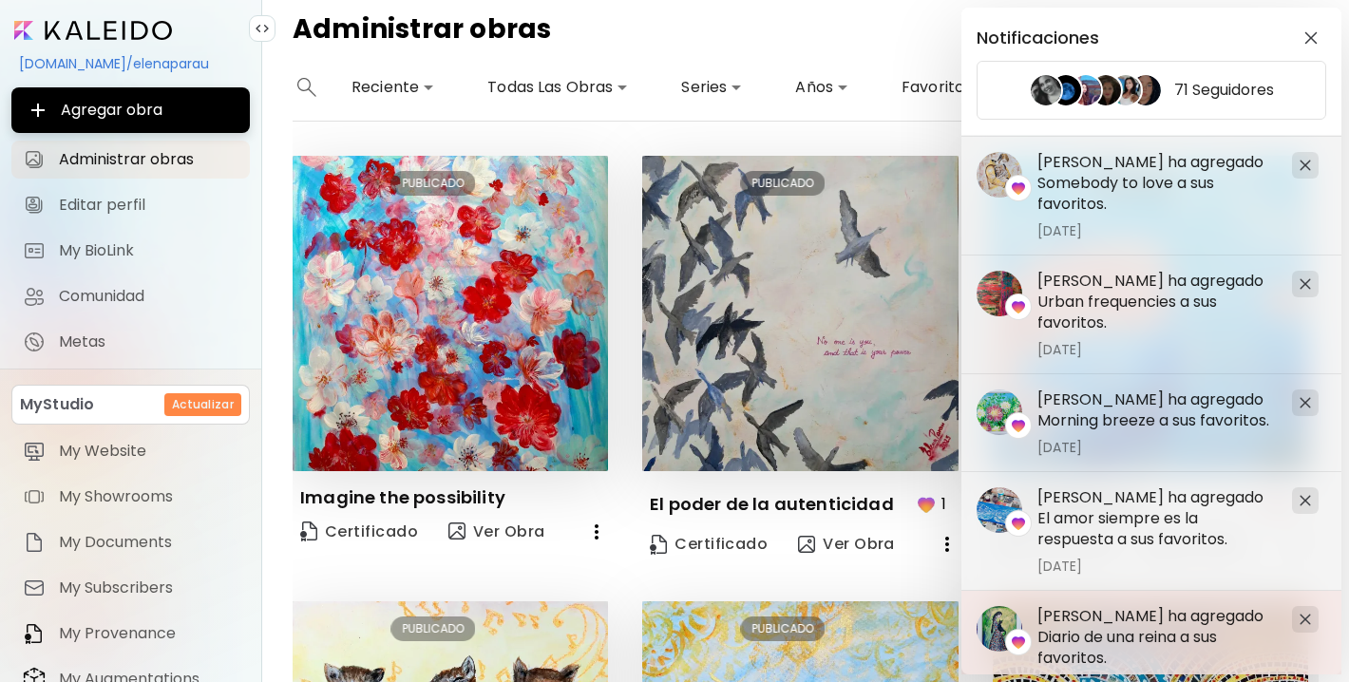
click at [1136, 623] on h5 "Irene Rodriguez ha agregado Diario de una reina a sus favoritos." at bounding box center [1156, 637] width 239 height 63
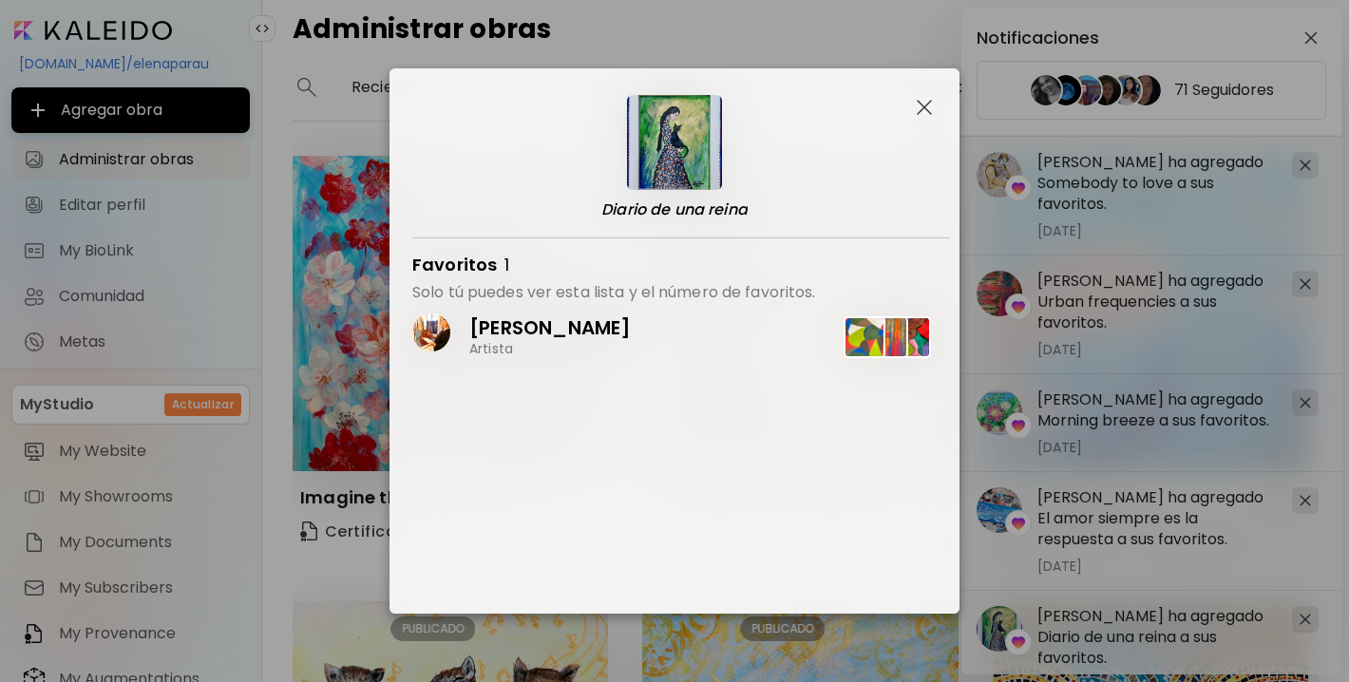
click at [928, 101] on img "button" at bounding box center [924, 107] width 15 height 15
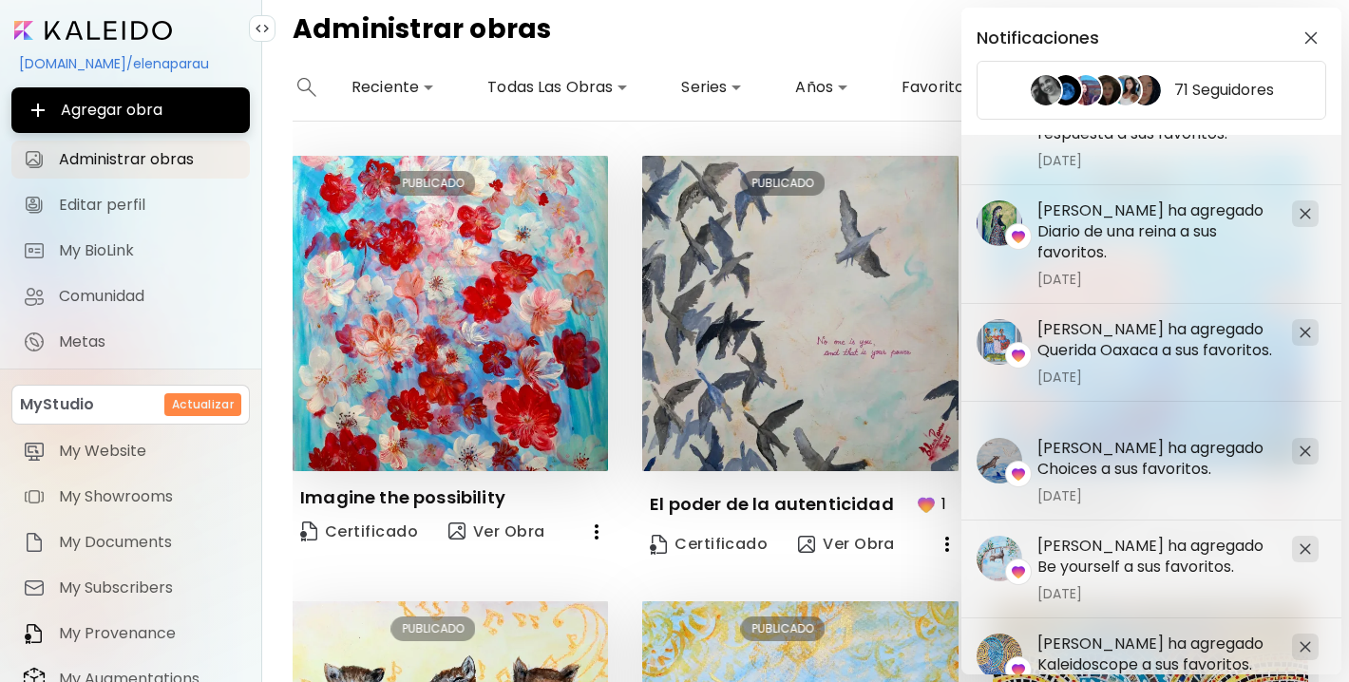
scroll to position [726, 0]
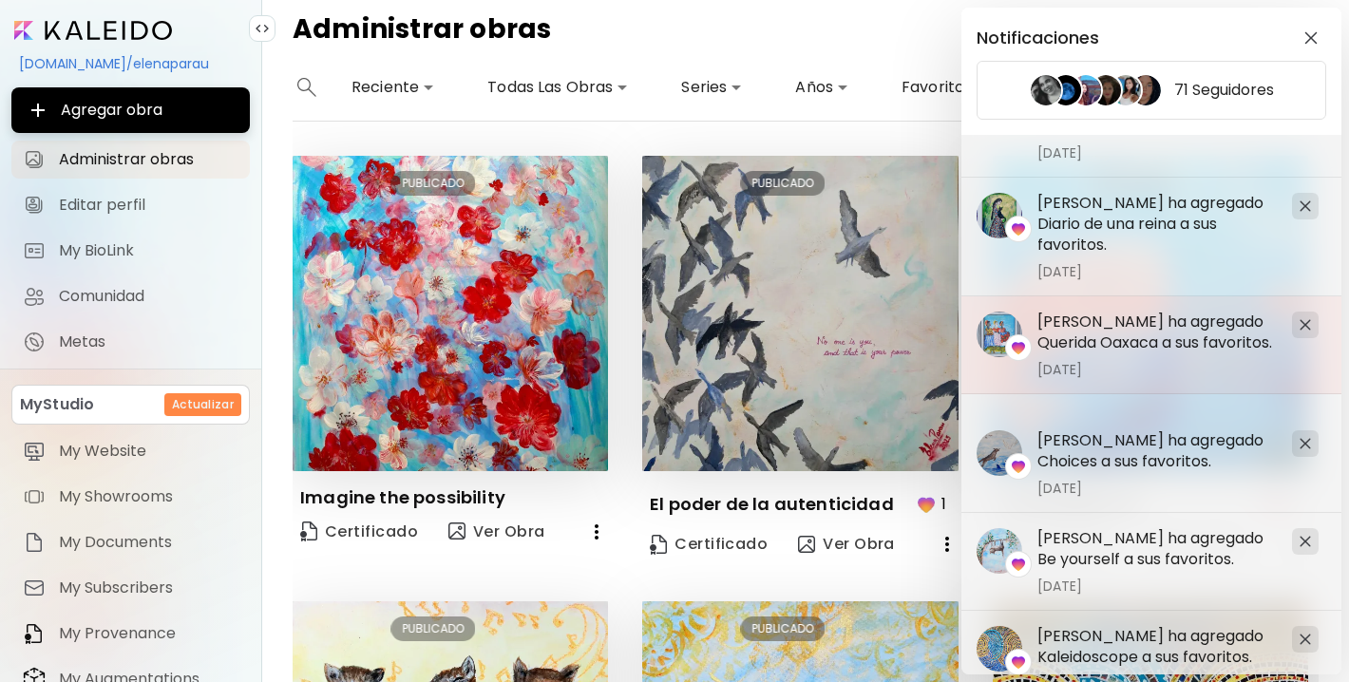
click at [1149, 334] on h5 "Irene Rodriguez ha agregado Querida Oaxaca a sus favoritos." at bounding box center [1156, 333] width 239 height 42
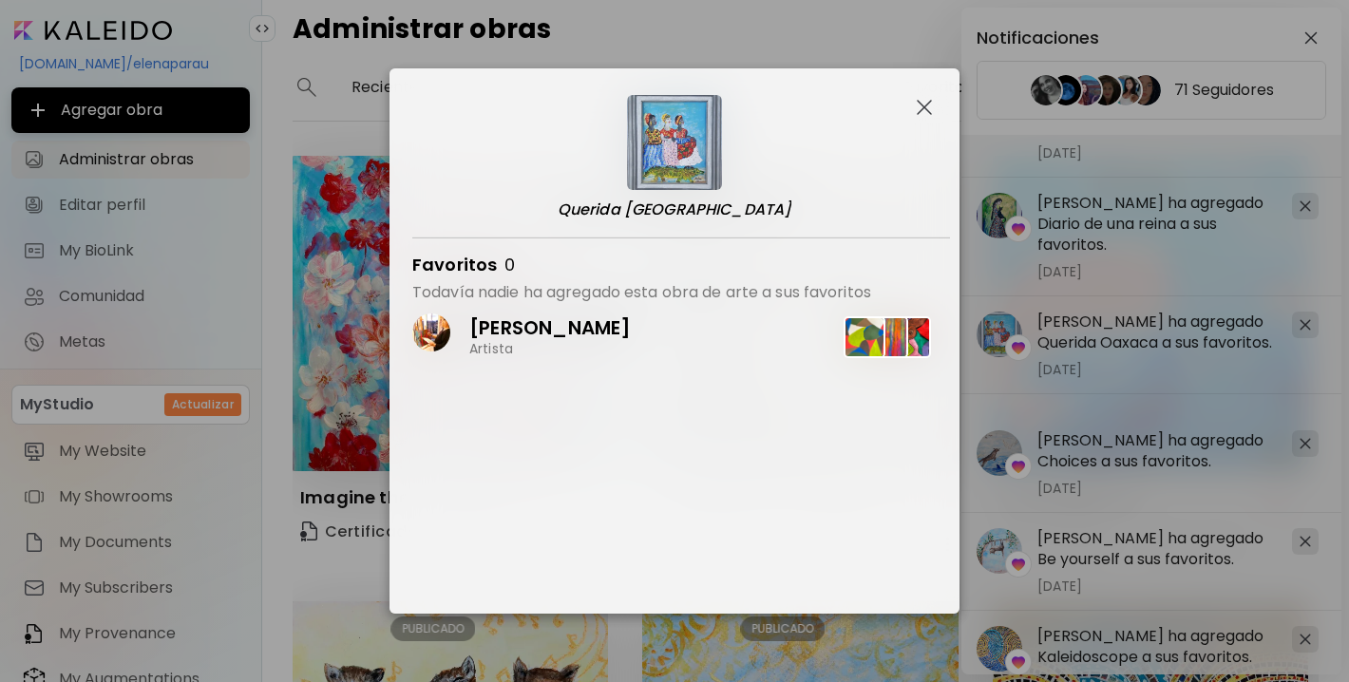
click at [923, 101] on img "button" at bounding box center [924, 107] width 15 height 15
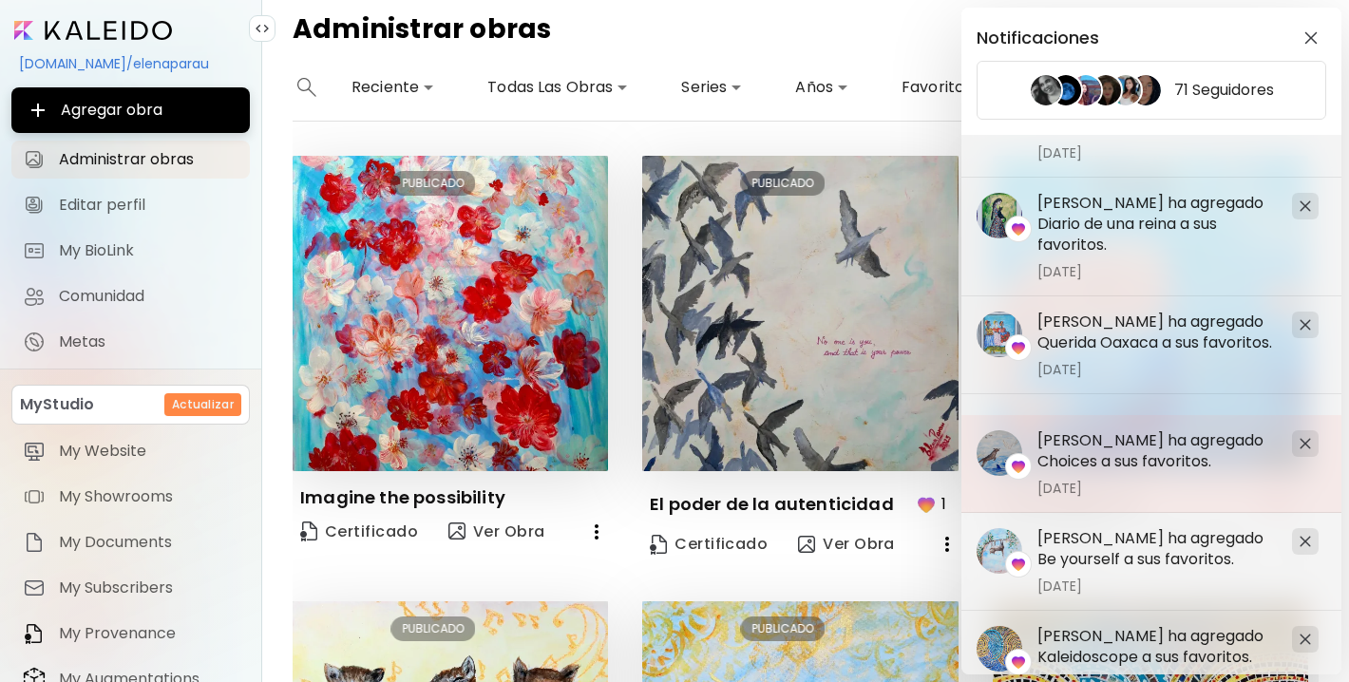
click at [1091, 442] on h5 "Irene Rodriguez ha agregado Choices a sus favoritos." at bounding box center [1156, 451] width 239 height 42
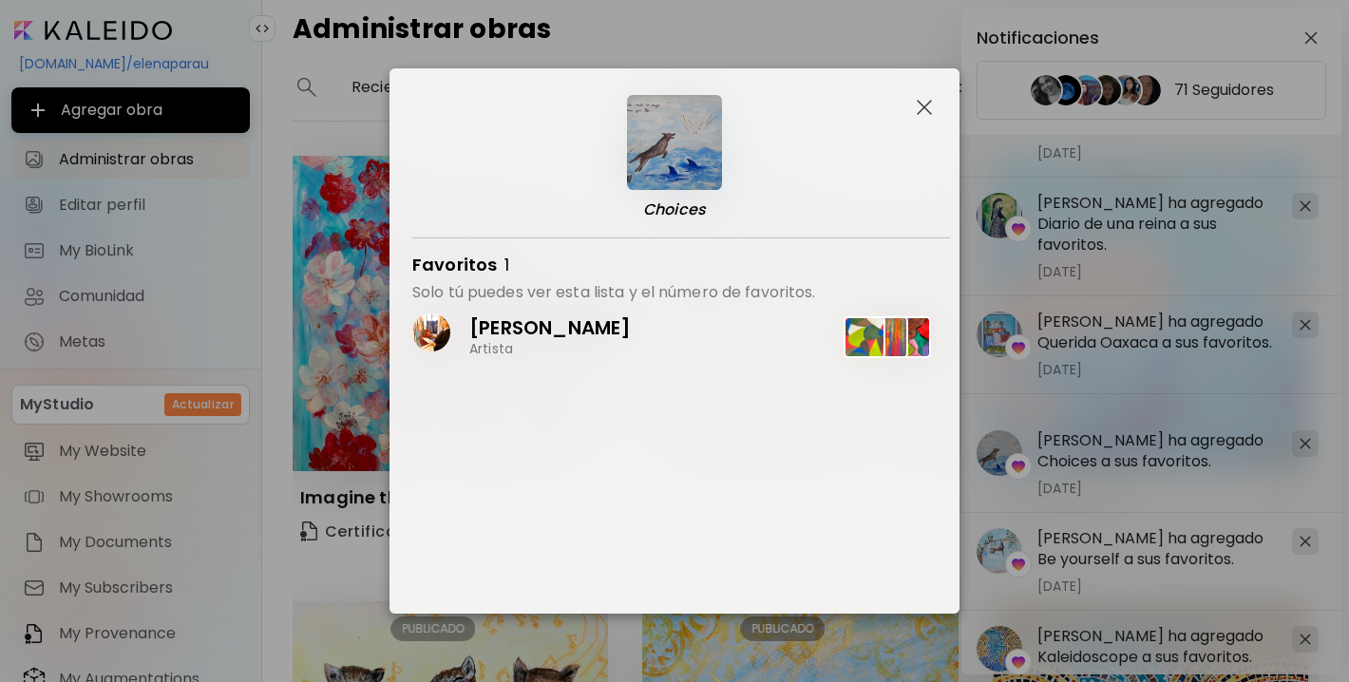
click at [923, 100] on img "button" at bounding box center [924, 107] width 15 height 15
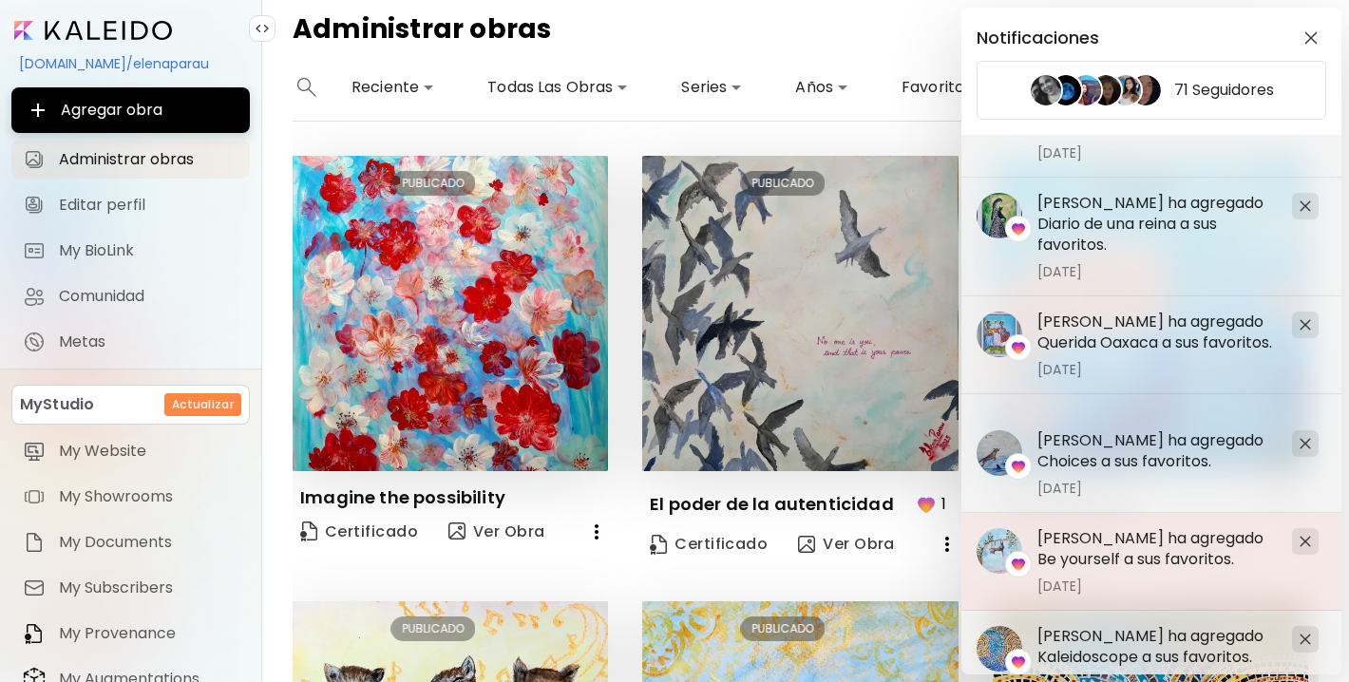
click at [1102, 567] on h5 "Irene Rodriguez ha agregado Be yourself a sus favoritos." at bounding box center [1156, 549] width 239 height 42
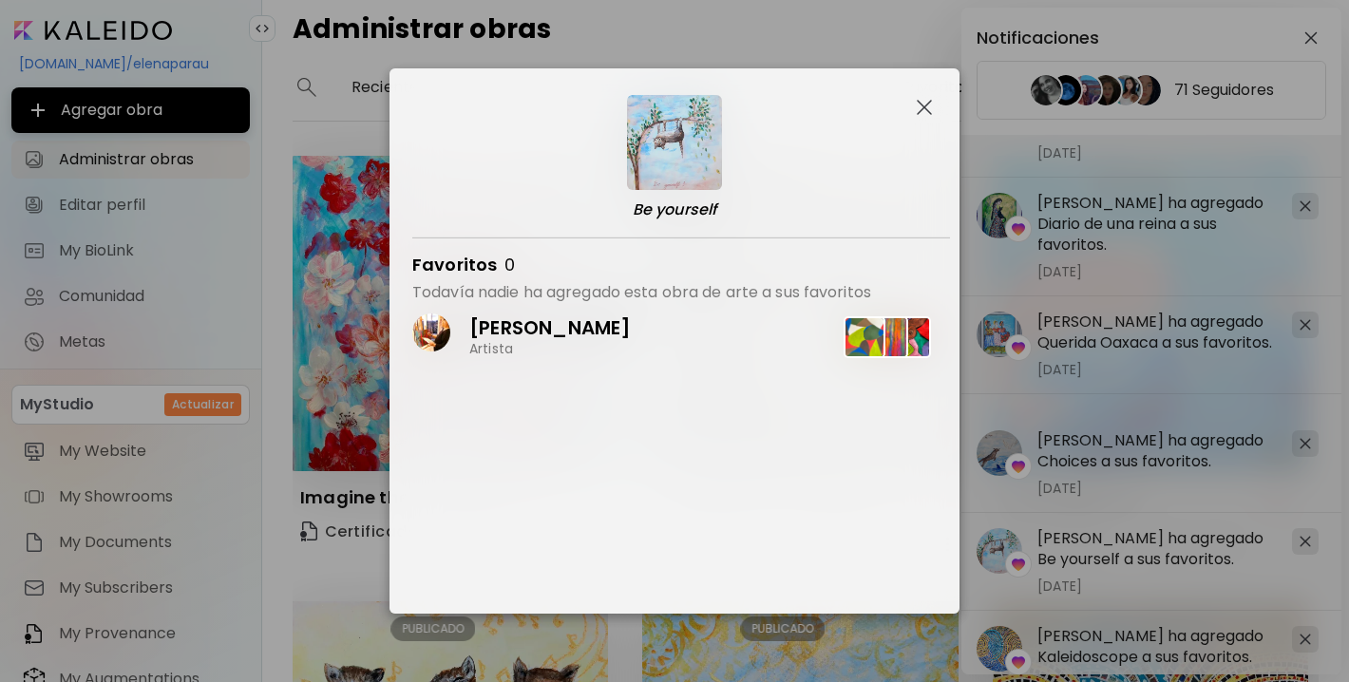
click at [920, 104] on img "button" at bounding box center [924, 107] width 15 height 15
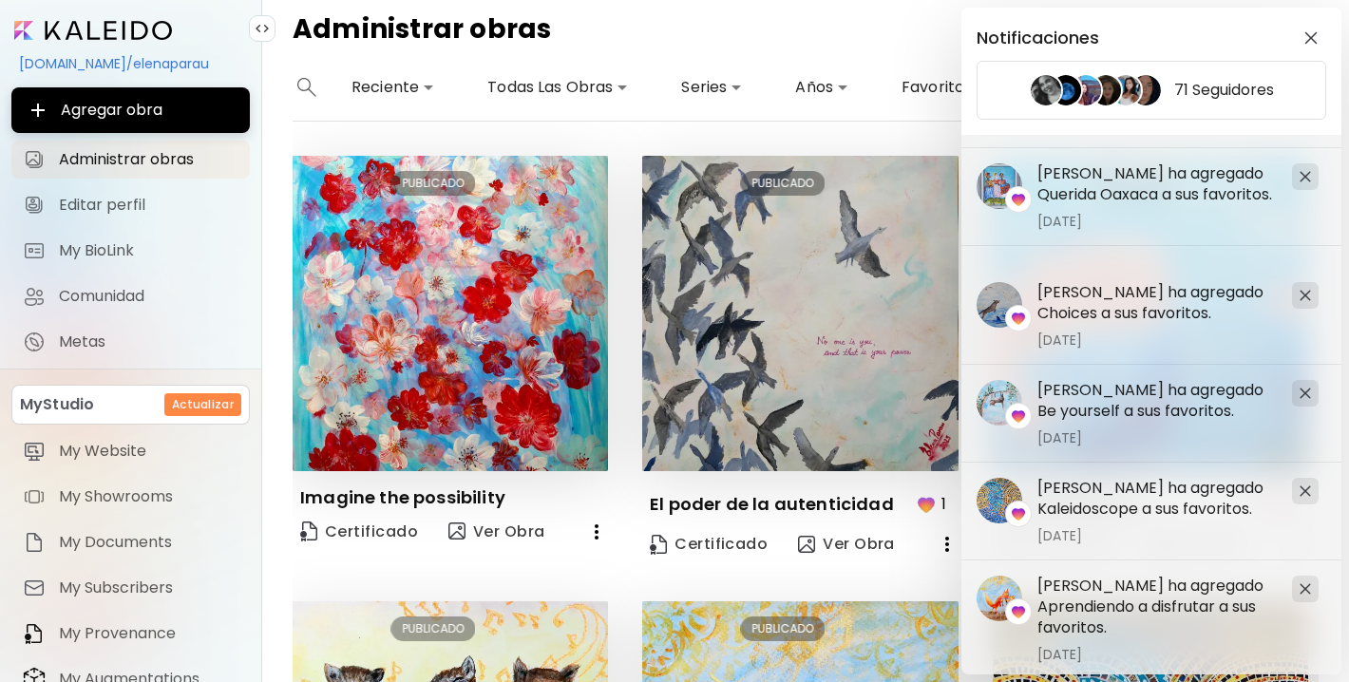
scroll to position [984, 0]
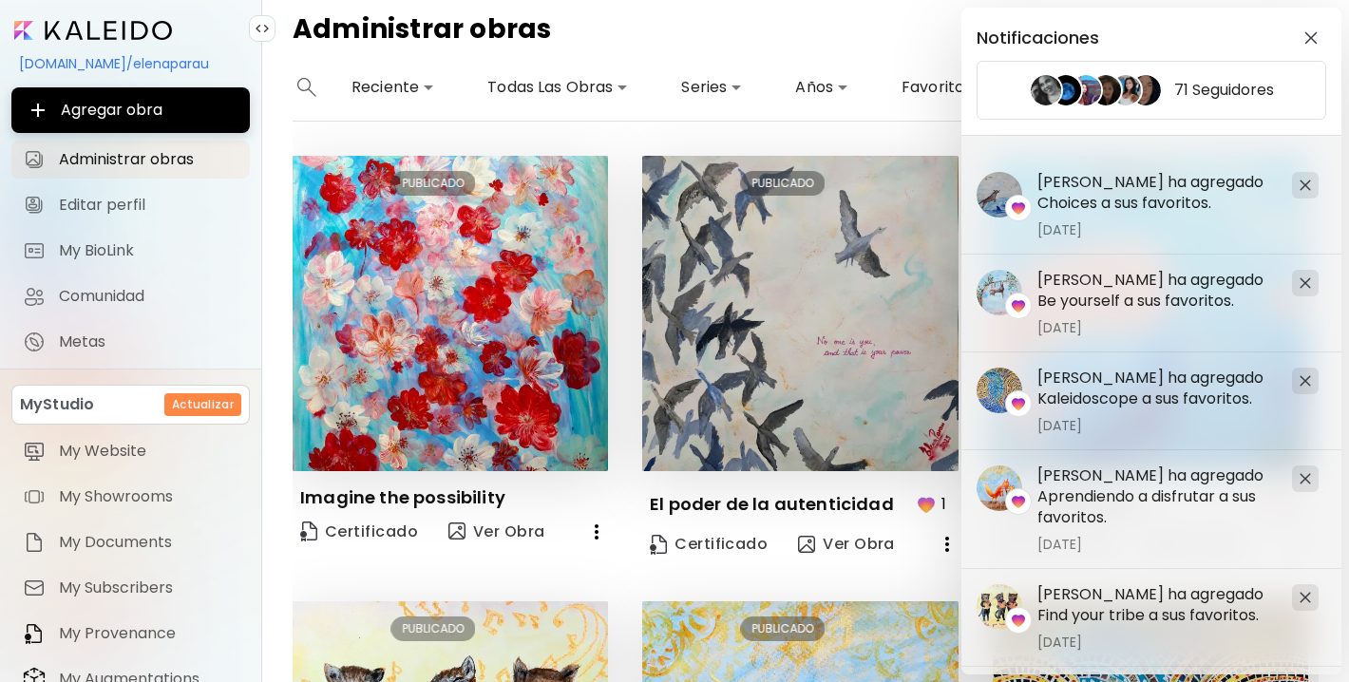
click at [1120, 389] on div "Irene Rodriguez ha agregado Morning breeze a sus favoritos. Hace 2 días Irene R…" at bounding box center [1151, 405] width 380 height 540
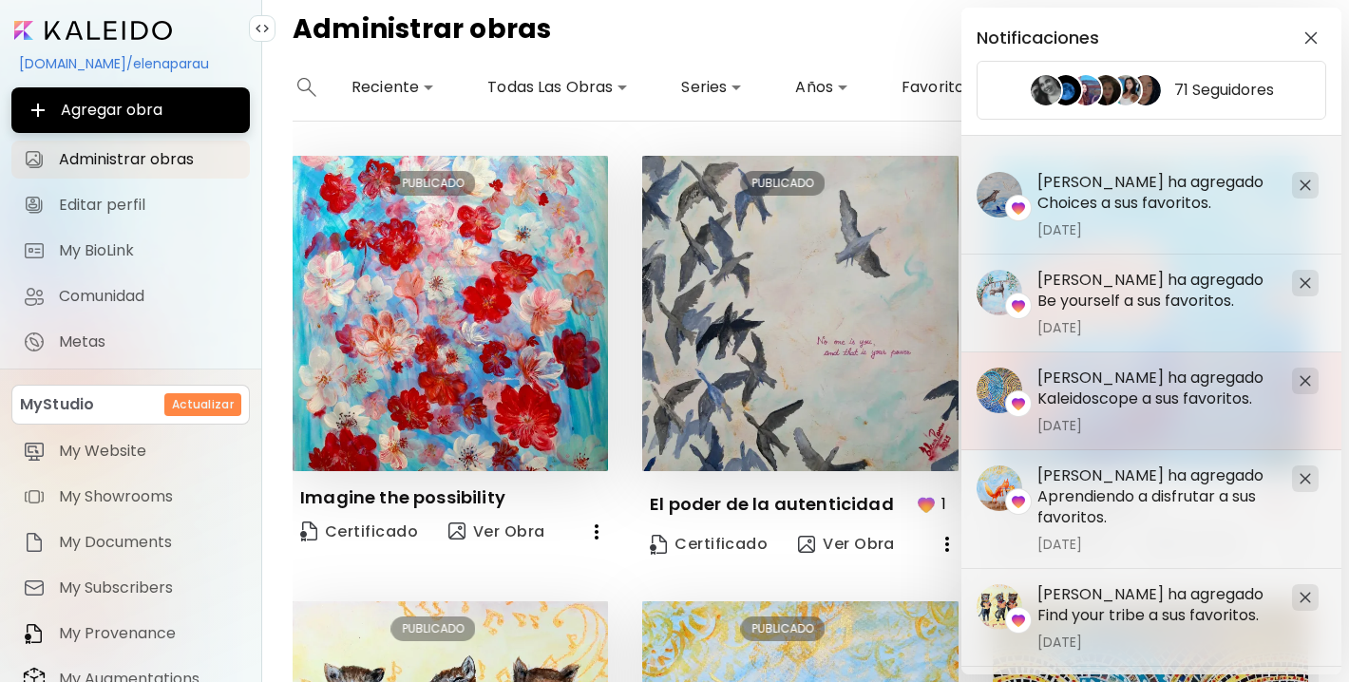
click at [1072, 381] on h5 "Irene Rodriguez ha agregado Kaleidoscope a sus favoritos." at bounding box center [1156, 389] width 239 height 42
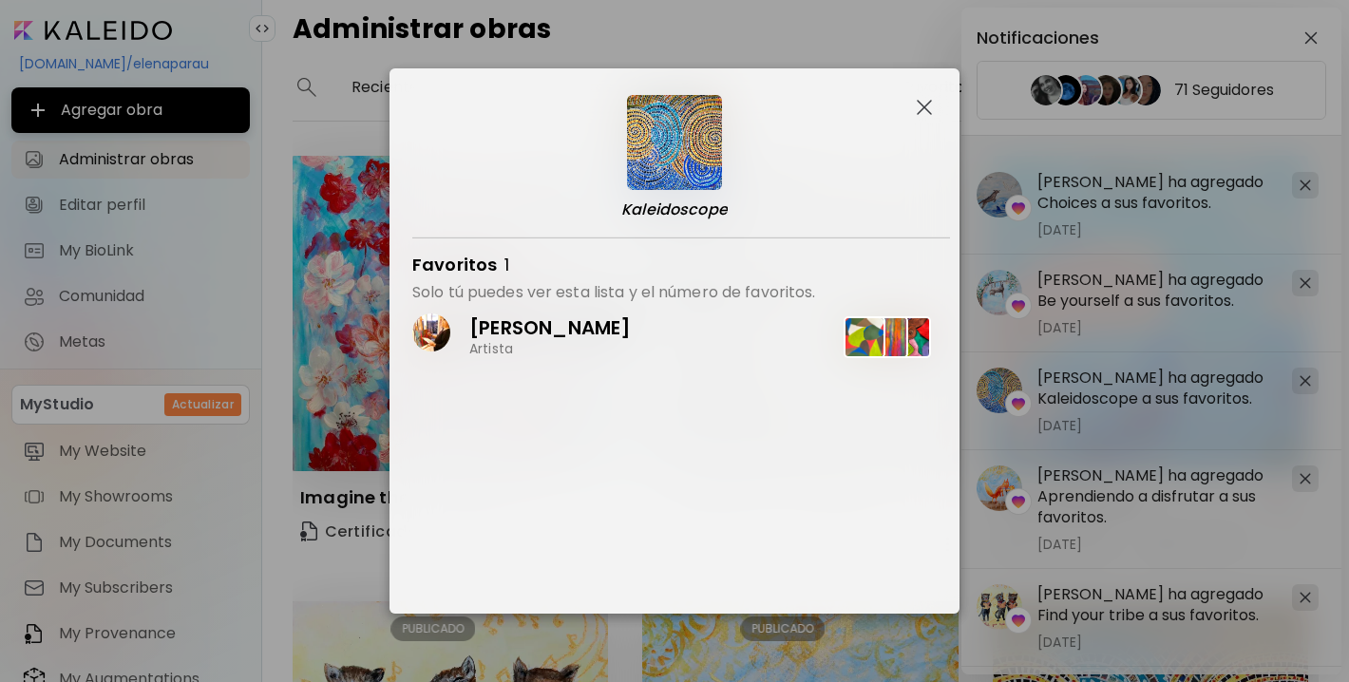
click at [926, 107] on img "button" at bounding box center [924, 107] width 15 height 15
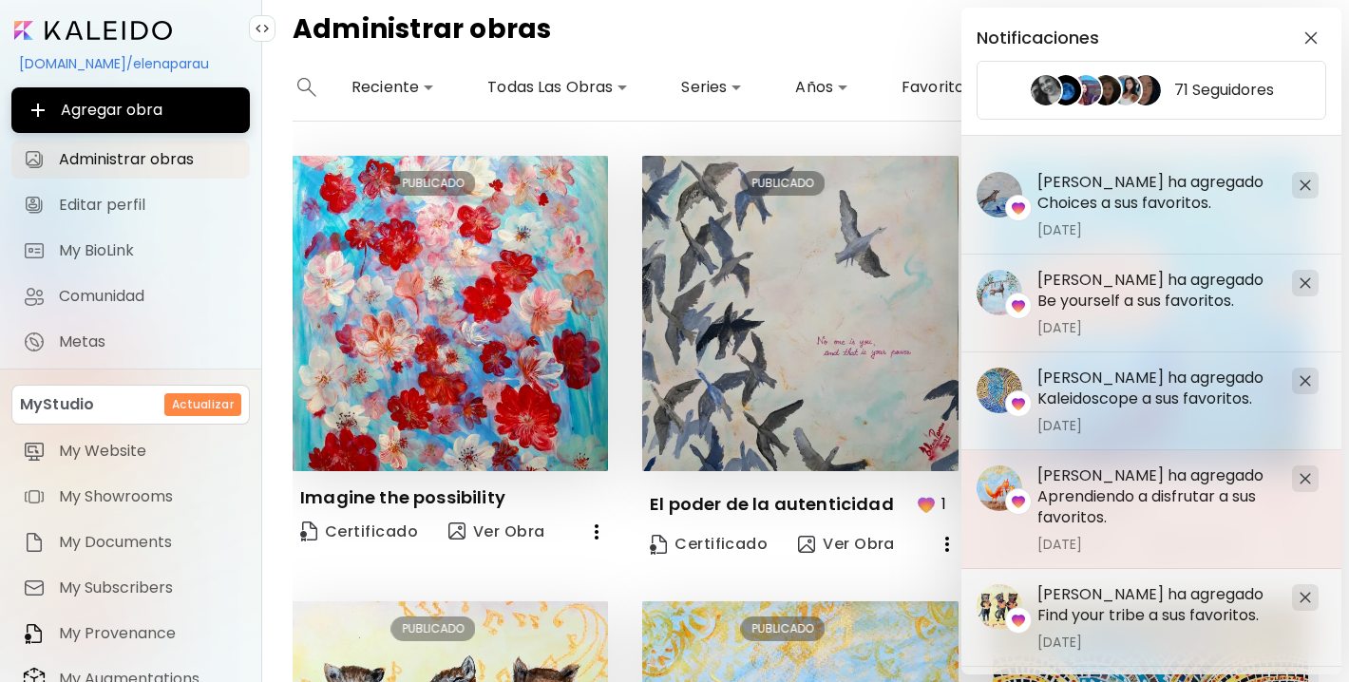
click at [1137, 493] on h5 "Irene Rodriguez ha agregado Aprendiendo a disfrutar a sus favoritos." at bounding box center [1156, 496] width 239 height 63
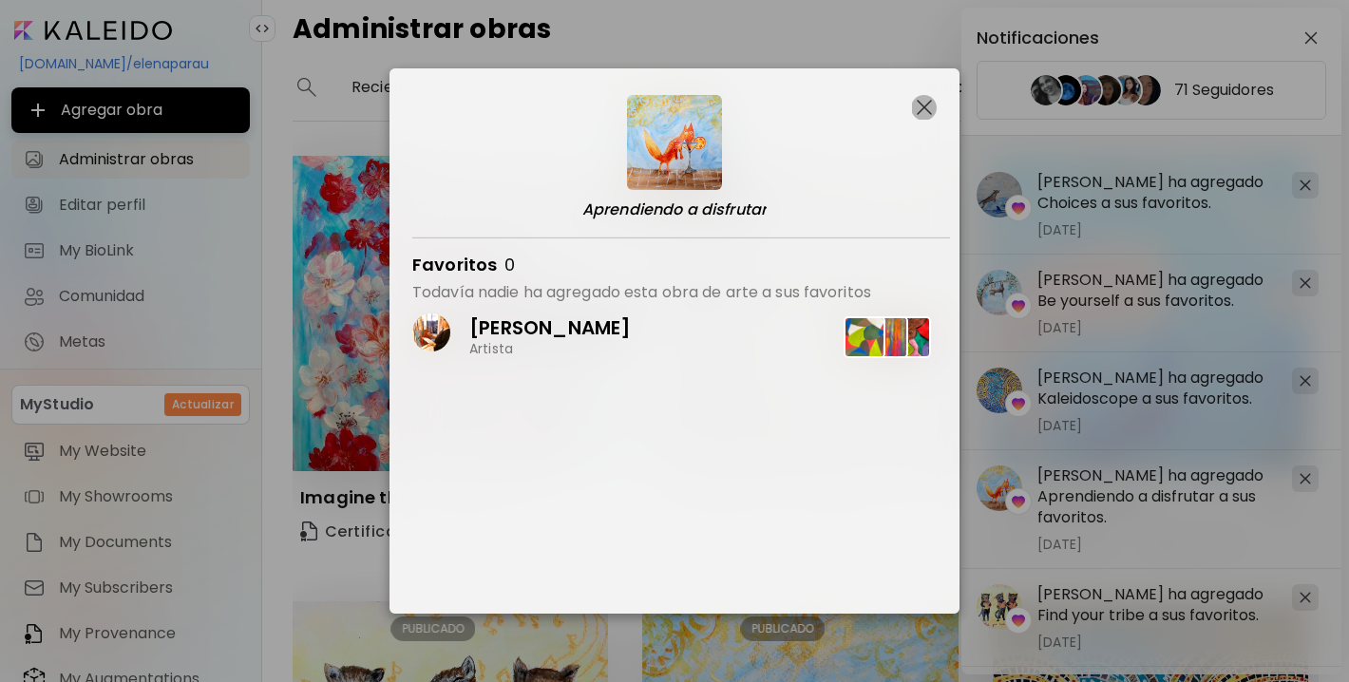
click at [931, 99] on button "button" at bounding box center [924, 107] width 25 height 25
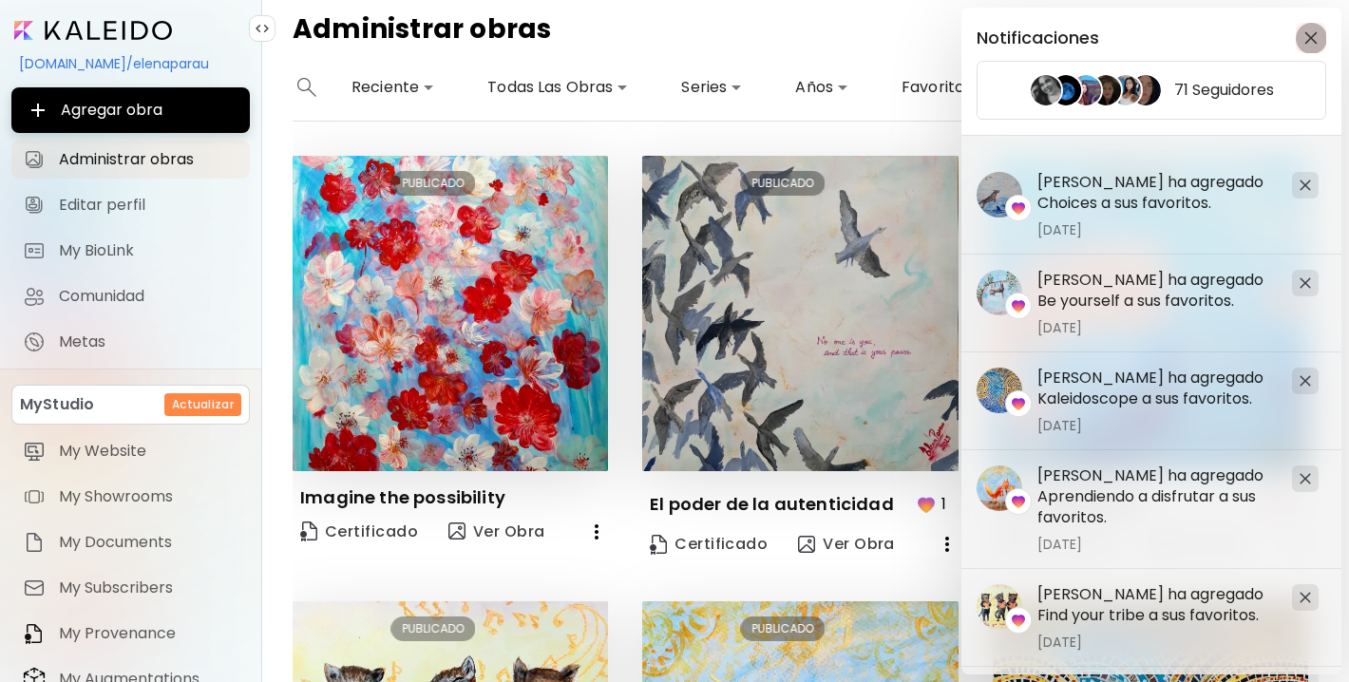
click at [1314, 29] on button "button" at bounding box center [1311, 38] width 30 height 30
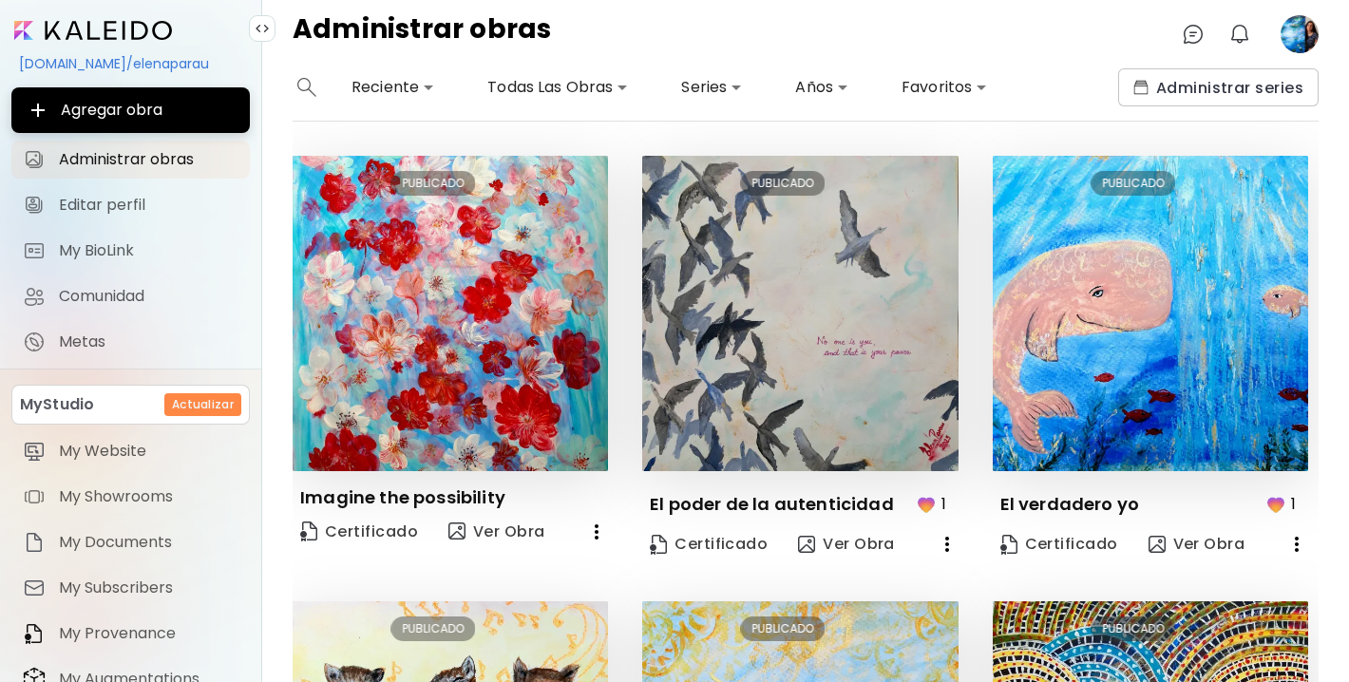
click at [1296, 30] on image at bounding box center [1300, 34] width 38 height 38
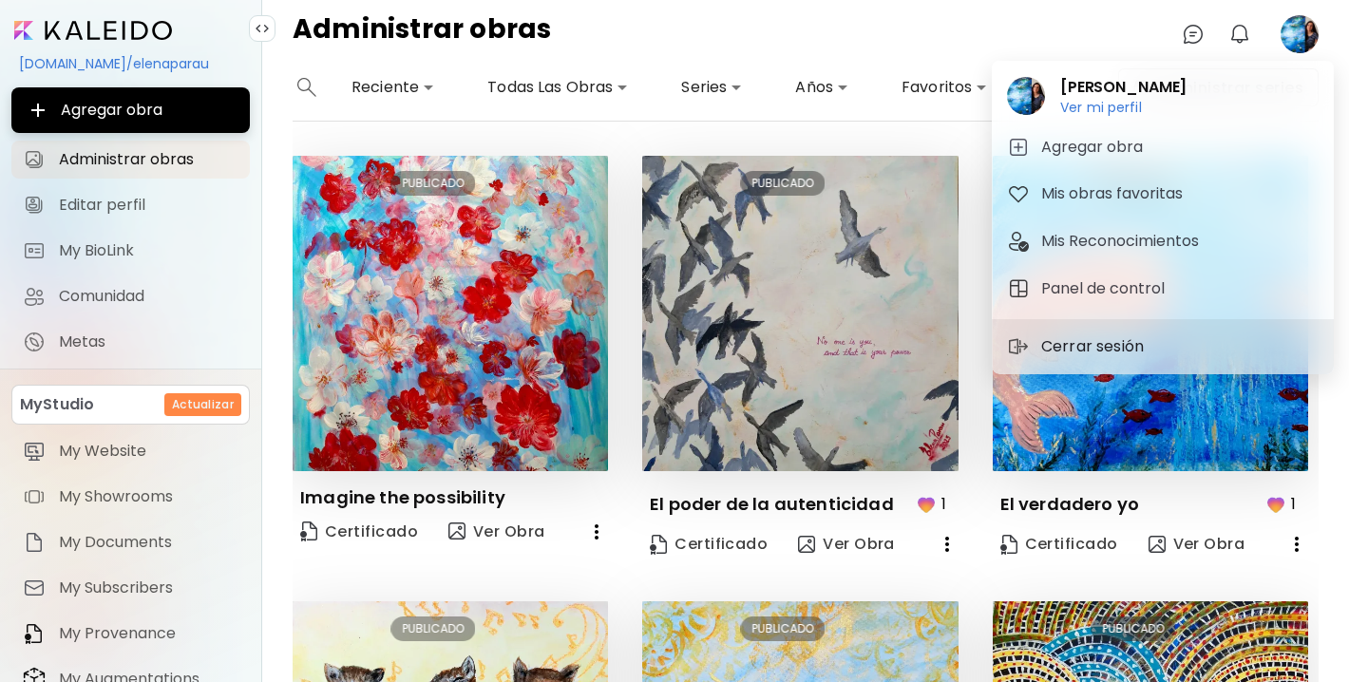
click at [1095, 347] on p "Cerrar sesión" at bounding box center [1095, 346] width 108 height 23
